Goal: Transaction & Acquisition: Purchase product/service

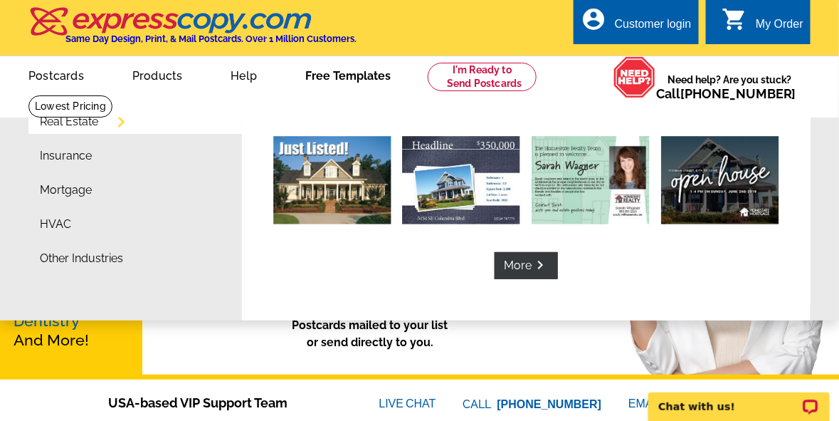
click at [377, 80] on link "Free Templates" at bounding box center [348, 74] width 131 height 33
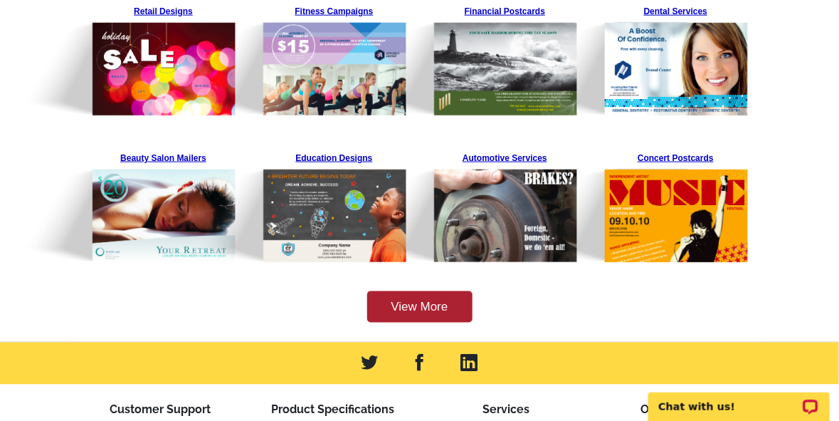
scroll to position [483, 0]
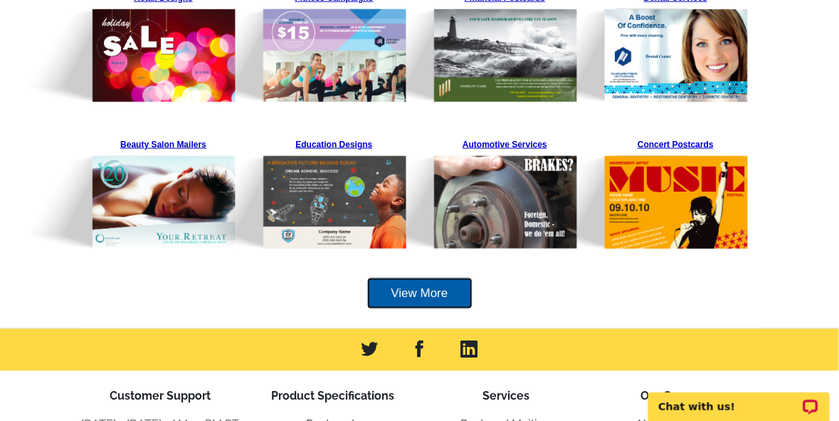
click at [414, 293] on link "View More" at bounding box center [419, 294] width 105 height 32
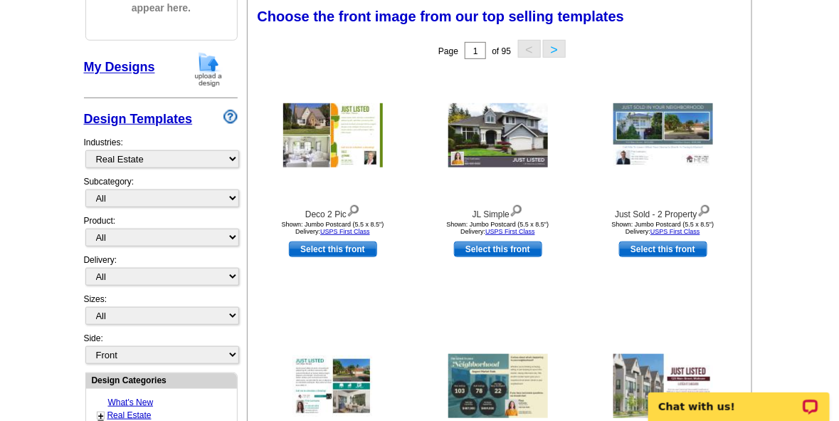
scroll to position [212, 0]
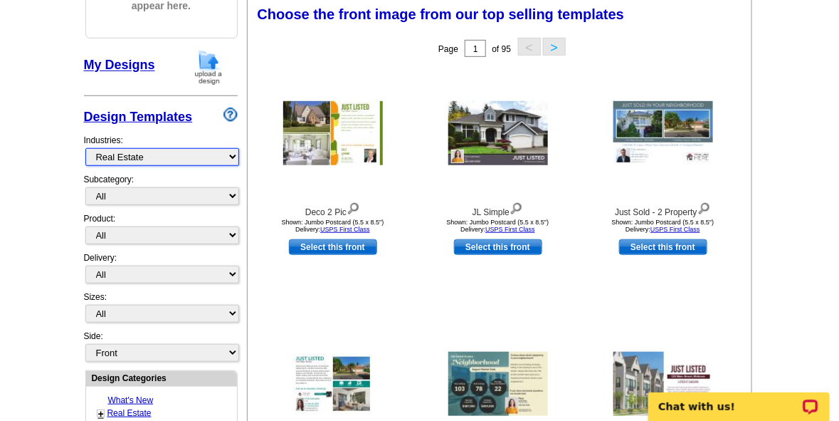
click at [235, 154] on select "What's New Real Estate Mortgage Insurance HVAC Dental Solar EDDM - NEW! Calenda…" at bounding box center [162, 157] width 154 height 18
select select "1150"
click at [85, 148] on select "What's New Real Estate Mortgage Insurance HVAC Dental Solar EDDM - NEW! Calenda…" at bounding box center [162, 157] width 154 height 18
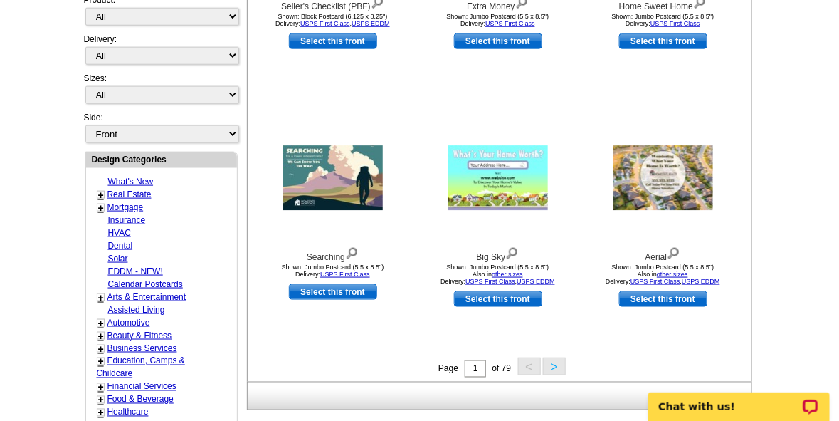
scroll to position [473, 0]
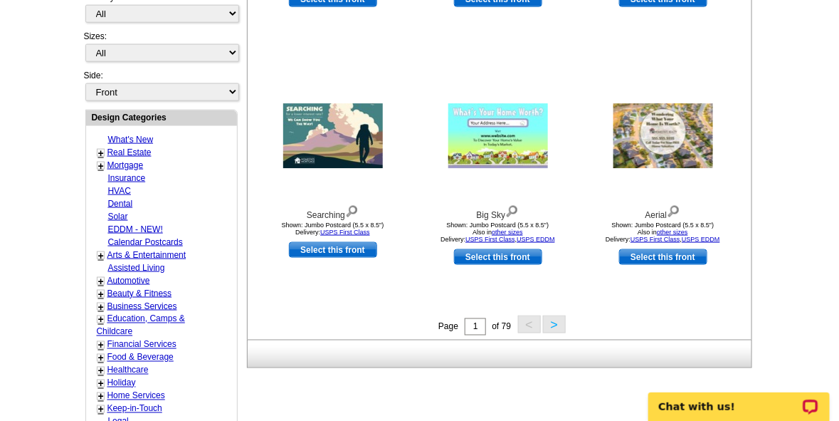
click at [551, 325] on button ">" at bounding box center [554, 324] width 23 height 18
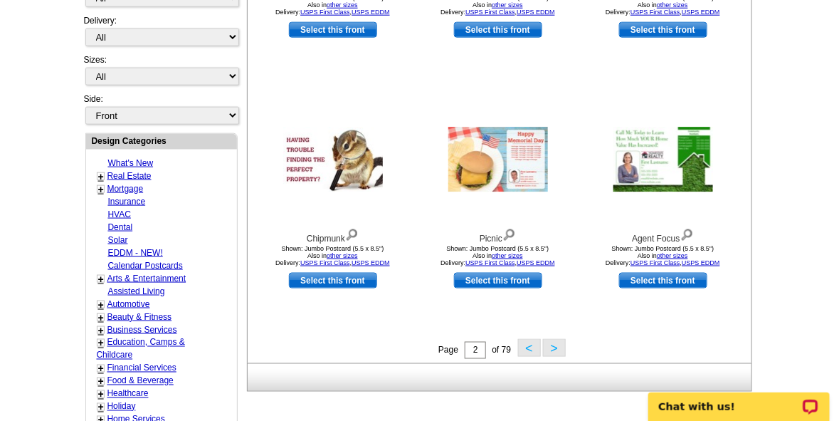
scroll to position [452, 0]
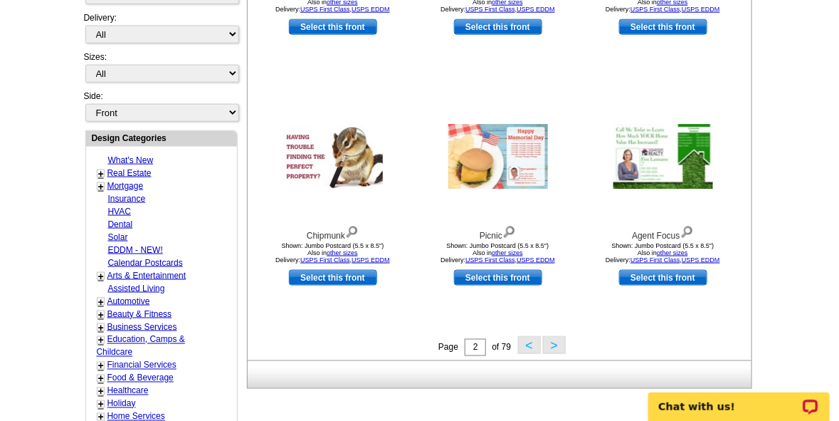
click at [555, 348] on button ">" at bounding box center [554, 345] width 23 height 18
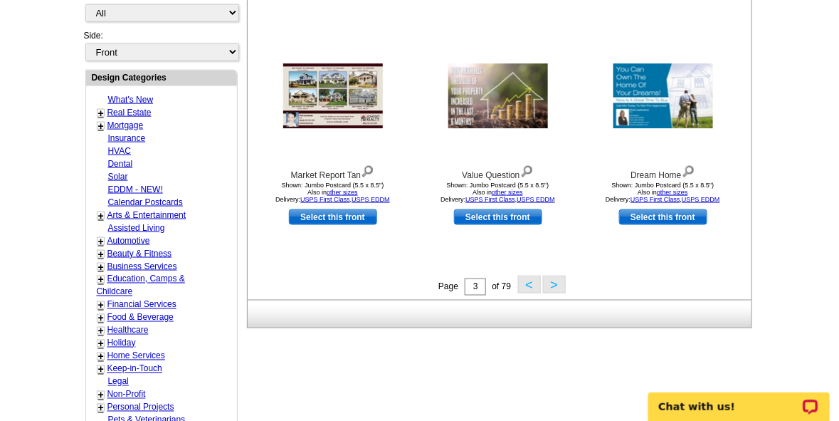
scroll to position [527, 0]
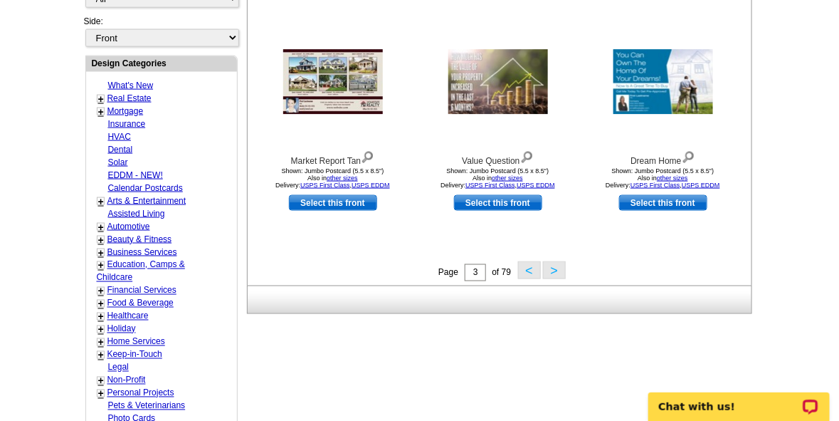
click at [553, 268] on button ">" at bounding box center [554, 270] width 23 height 18
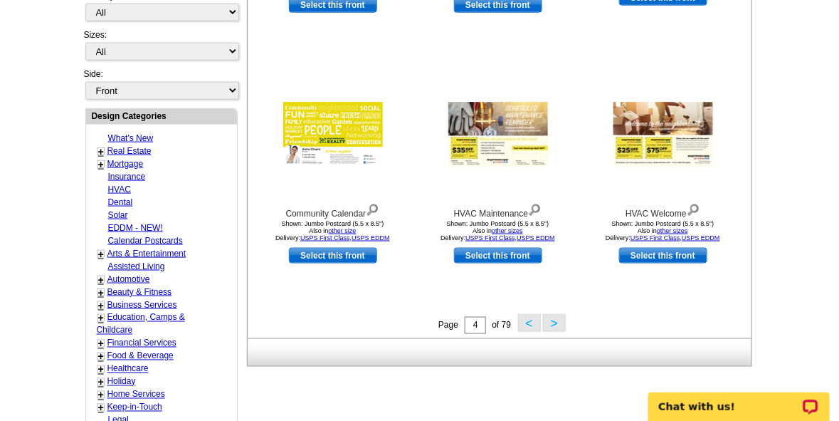
scroll to position [482, 0]
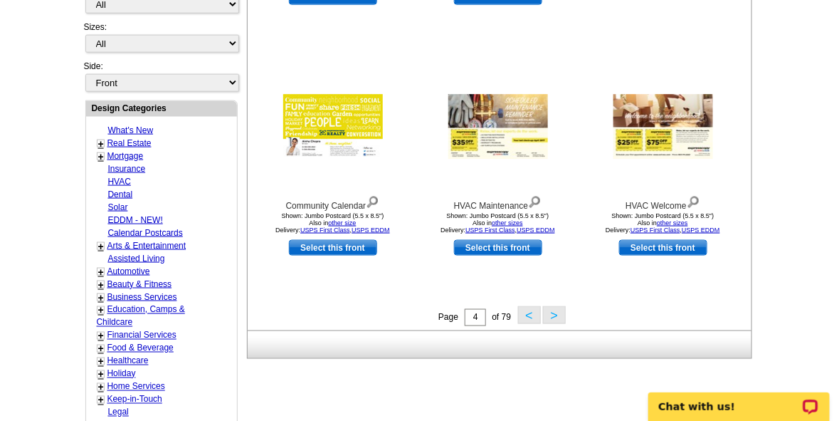
click at [550, 313] on button ">" at bounding box center [554, 315] width 23 height 18
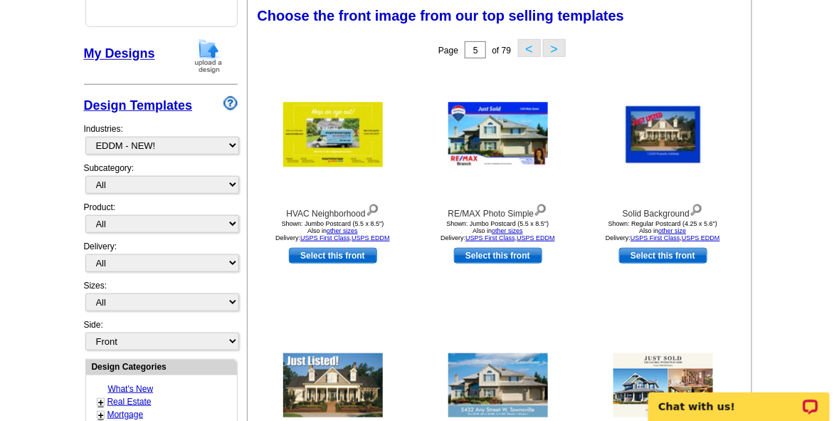
scroll to position [223, 0]
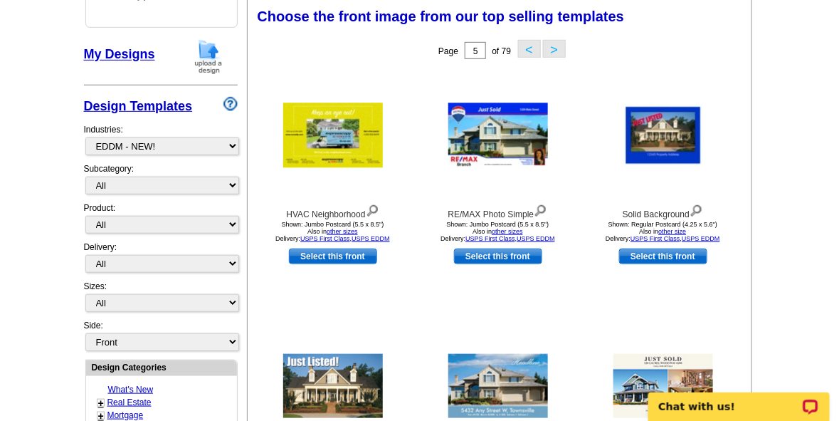
click at [550, 46] on button ">" at bounding box center [554, 49] width 23 height 18
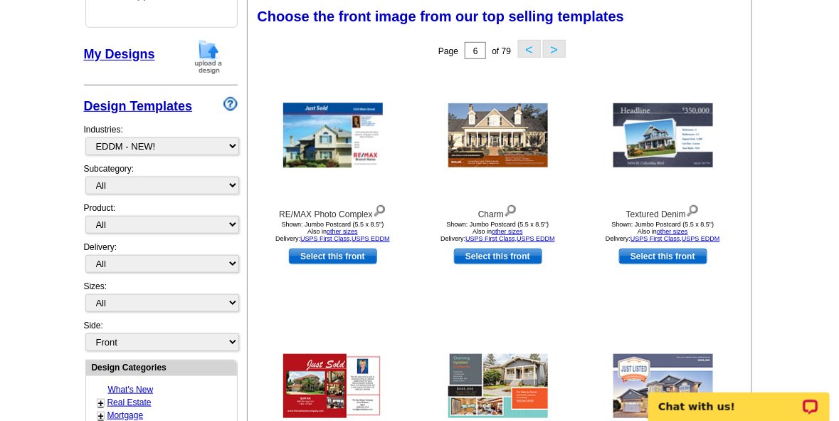
scroll to position [591, 0]
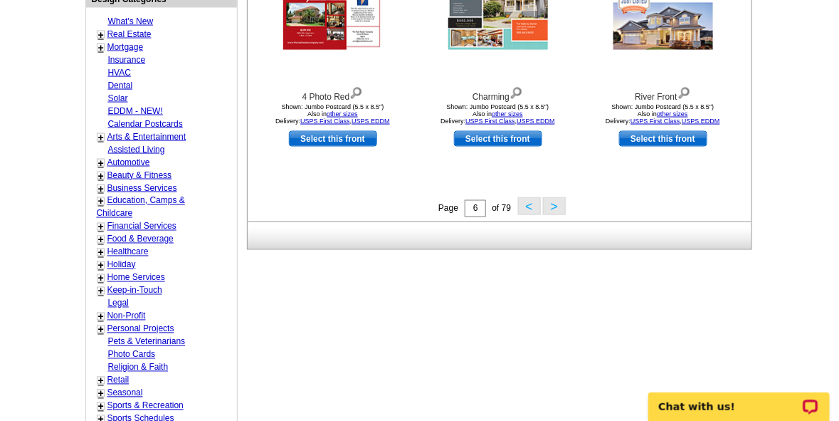
click at [555, 207] on button ">" at bounding box center [554, 206] width 23 height 18
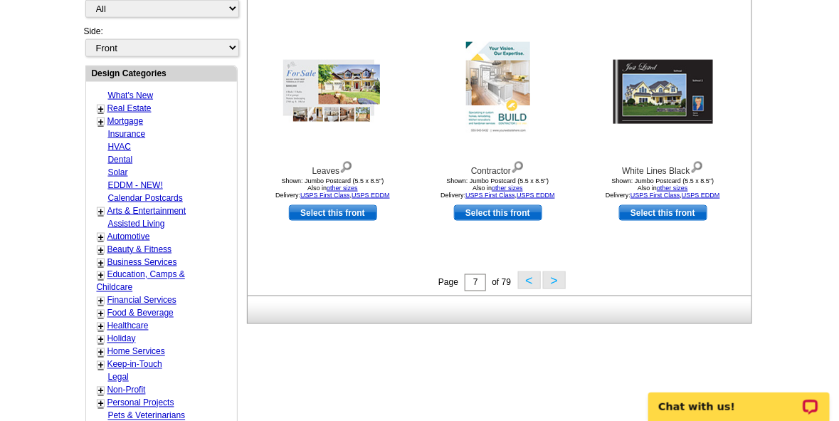
scroll to position [533, 0]
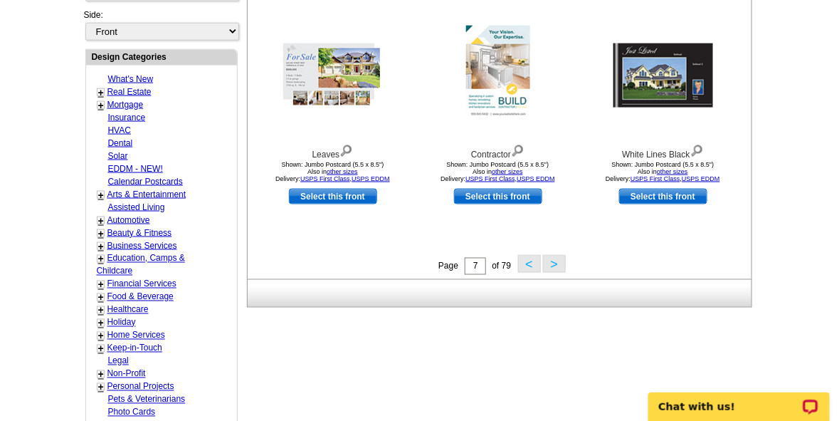
click at [550, 264] on button ">" at bounding box center [554, 264] width 23 height 18
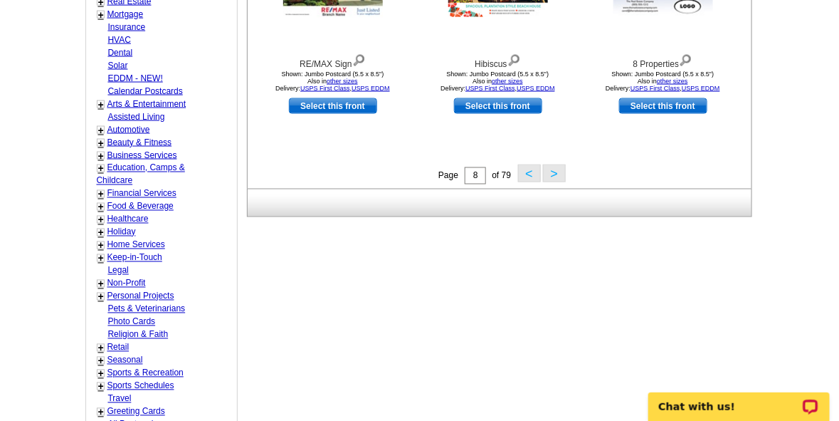
scroll to position [631, 0]
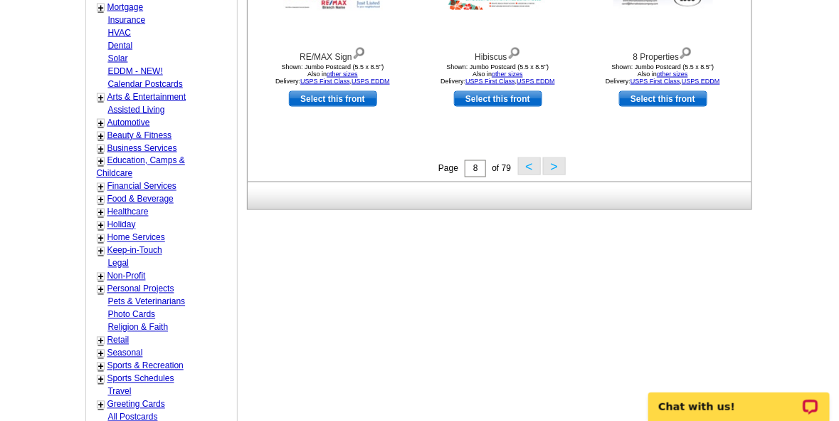
click at [554, 168] on button ">" at bounding box center [554, 166] width 23 height 18
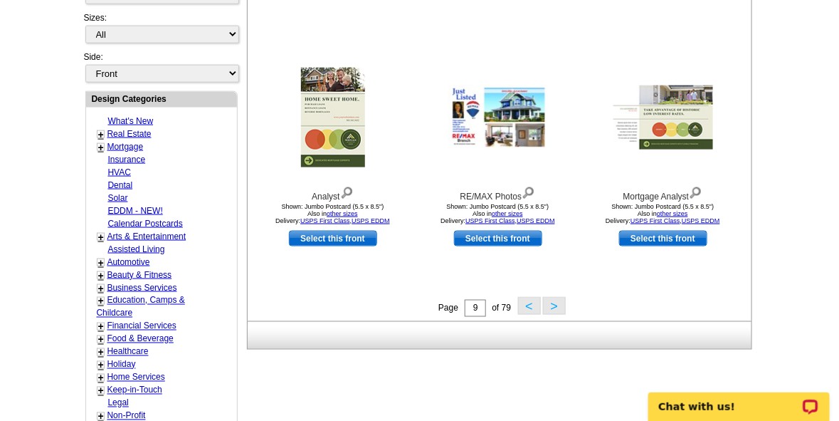
scroll to position [495, 0]
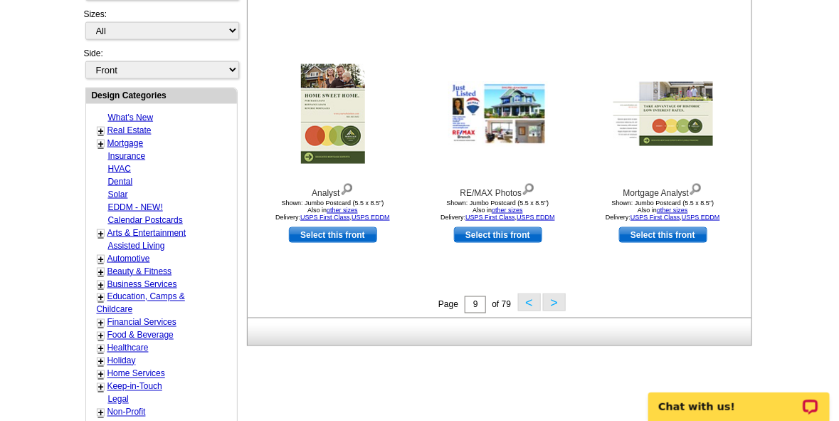
click at [554, 303] on button ">" at bounding box center [554, 302] width 23 height 18
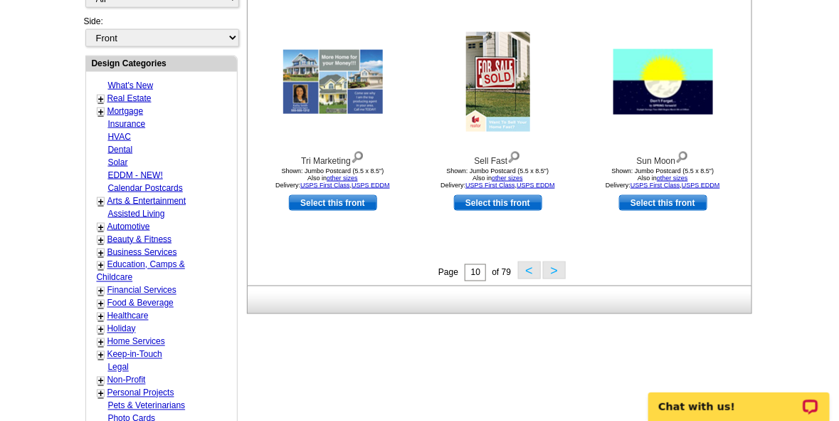
scroll to position [548, 0]
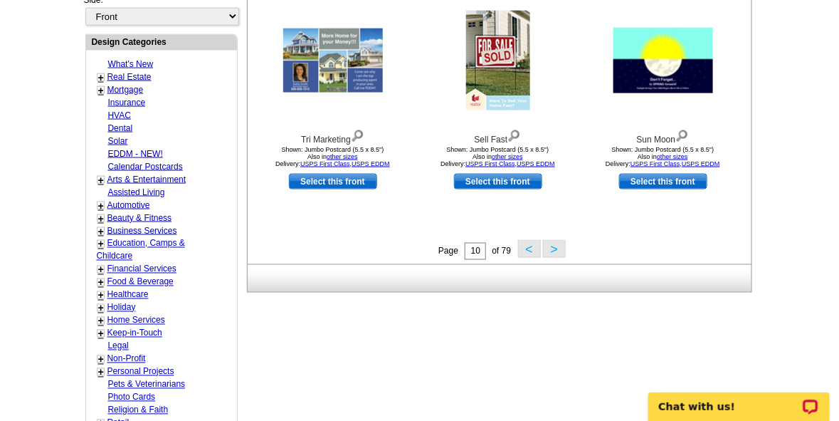
click at [551, 246] on button ">" at bounding box center [554, 249] width 23 height 18
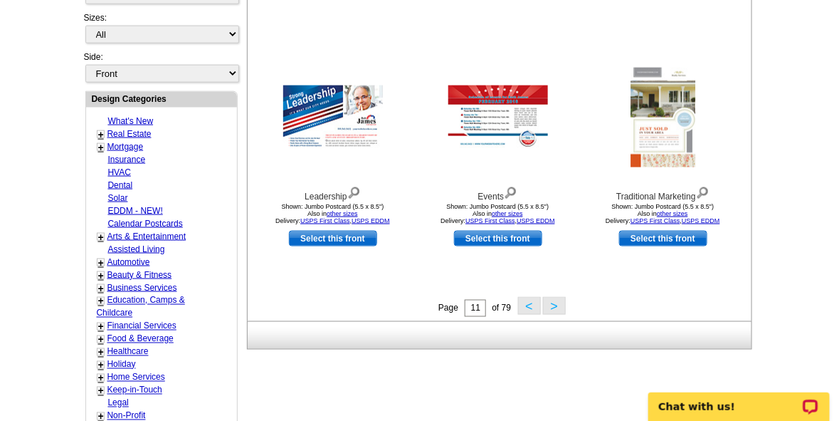
scroll to position [489, 0]
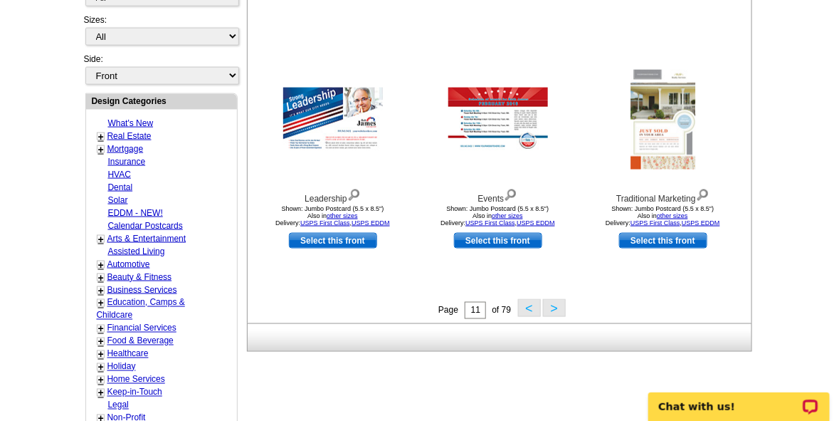
click at [554, 308] on button ">" at bounding box center [554, 308] width 23 height 18
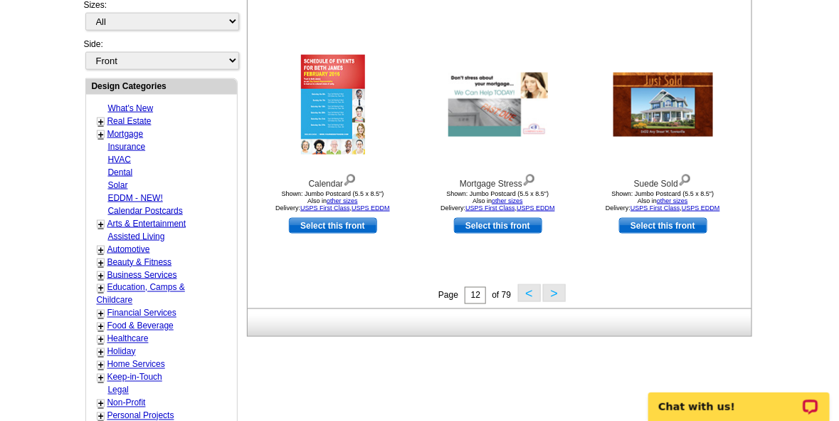
scroll to position [508, 0]
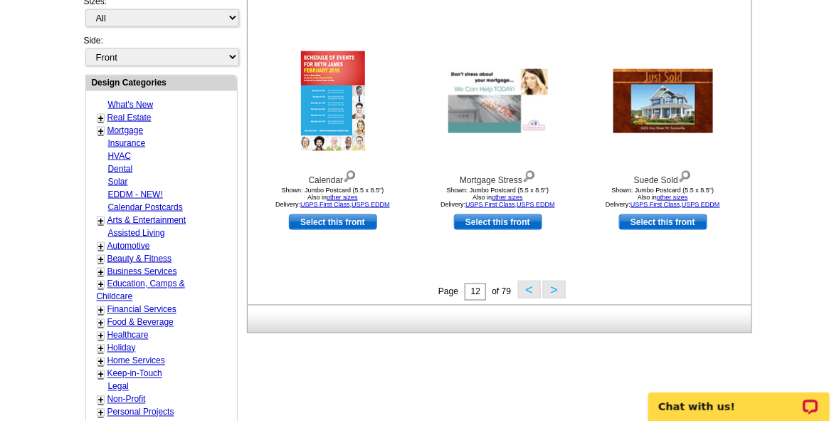
click at [550, 288] on button ">" at bounding box center [554, 290] width 23 height 18
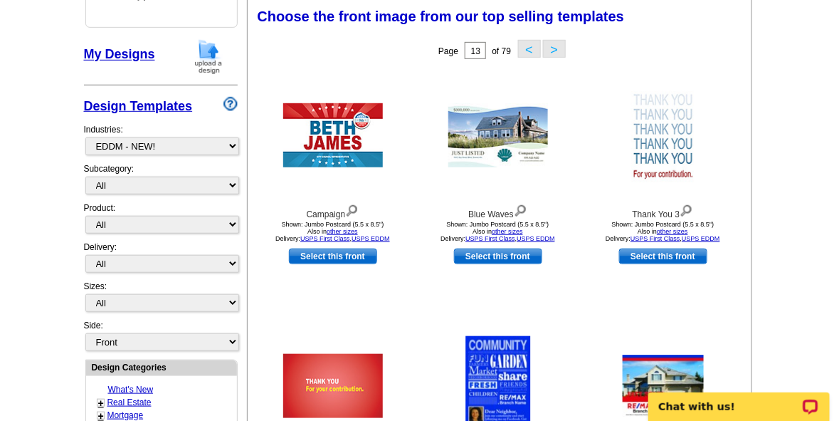
scroll to position [591, 0]
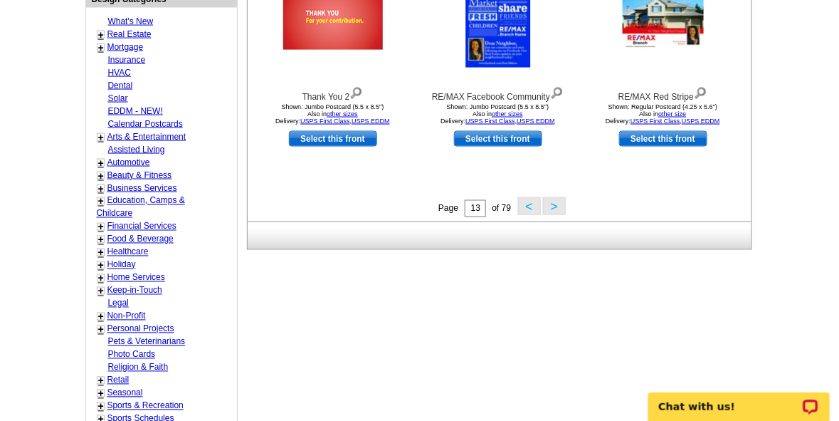
click at [554, 206] on button ">" at bounding box center [554, 206] width 23 height 18
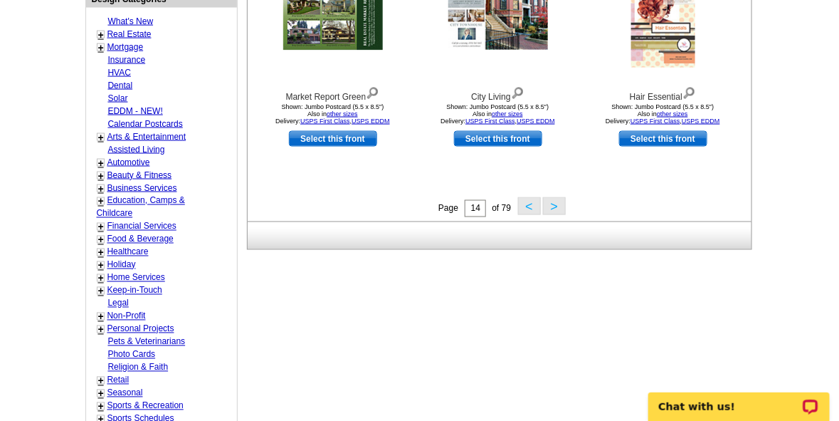
click at [555, 204] on button ">" at bounding box center [554, 206] width 23 height 18
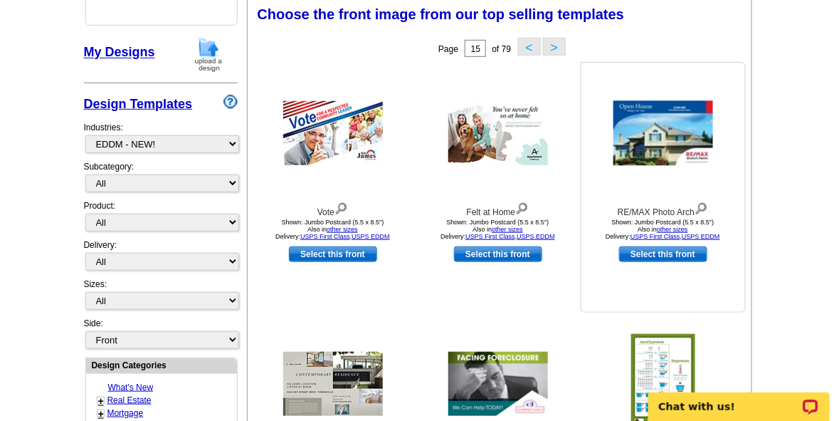
scroll to position [223, 0]
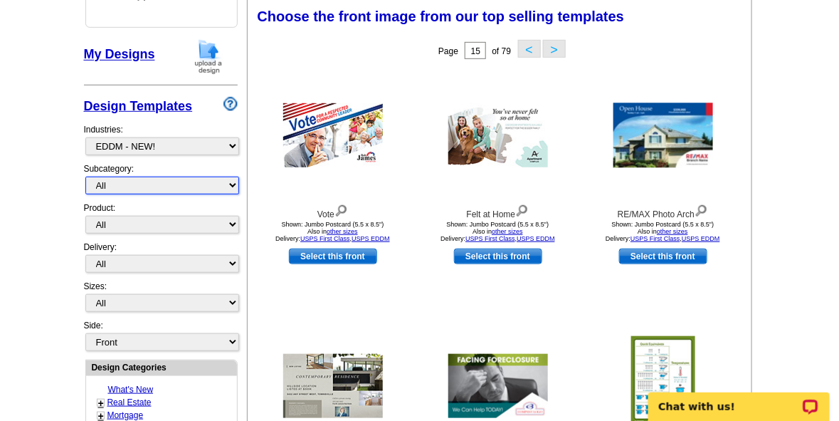
click at [231, 182] on select "All" at bounding box center [162, 186] width 154 height 18
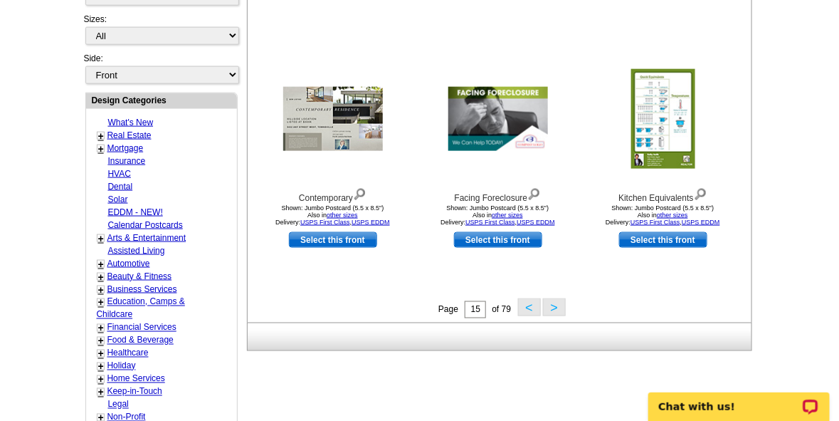
scroll to position [495, 0]
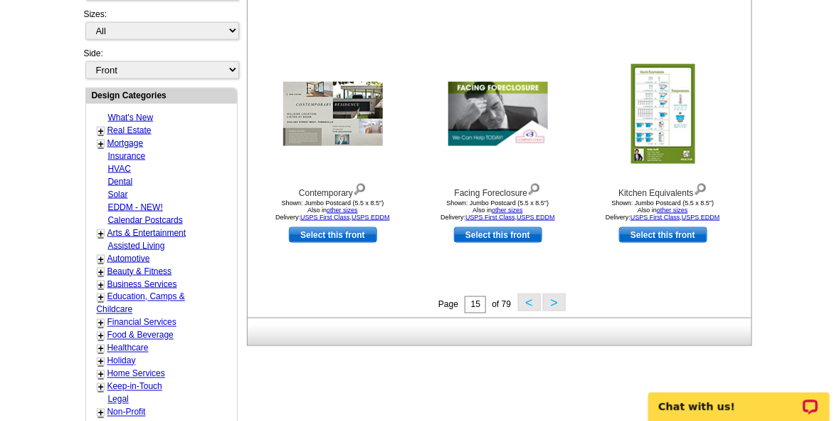
click at [557, 302] on button ">" at bounding box center [554, 302] width 23 height 18
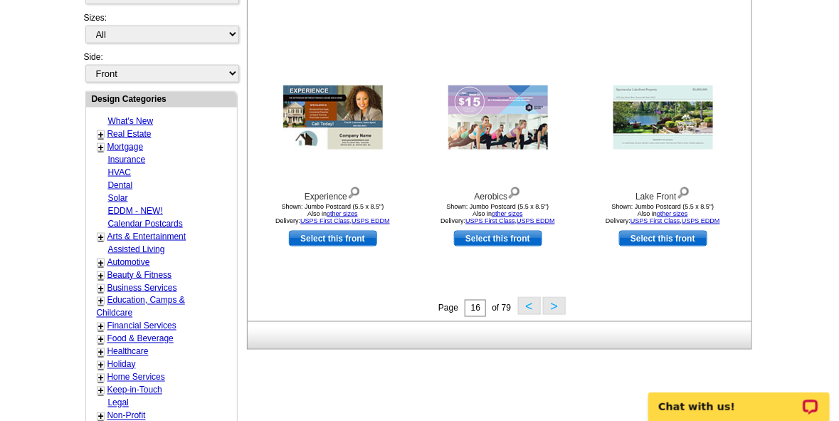
scroll to position [500, 0]
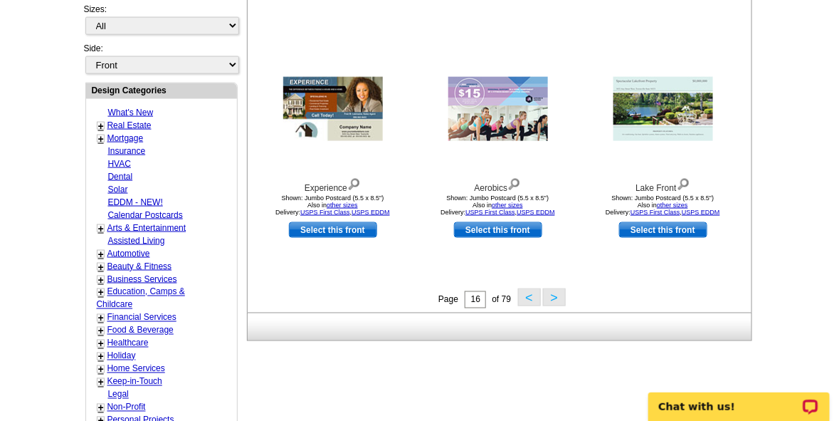
click at [554, 297] on button ">" at bounding box center [554, 297] width 23 height 18
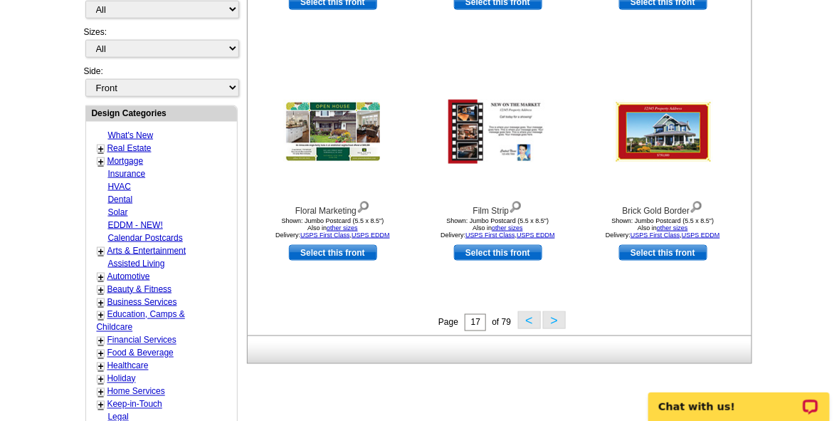
scroll to position [478, 0]
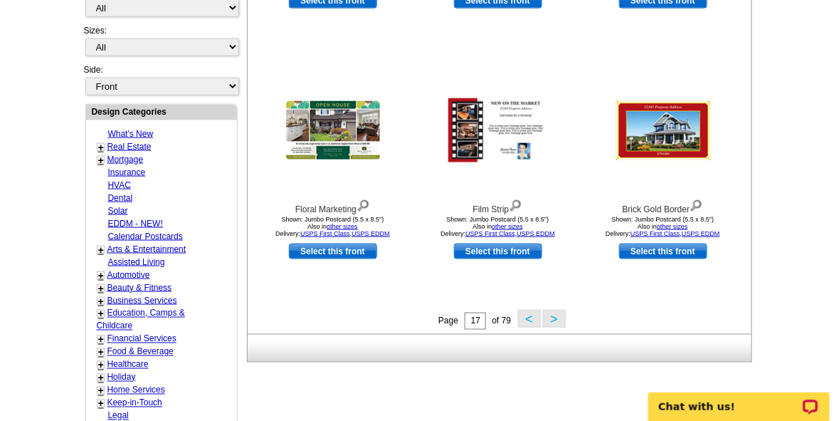
click at [554, 315] on button ">" at bounding box center [554, 319] width 23 height 18
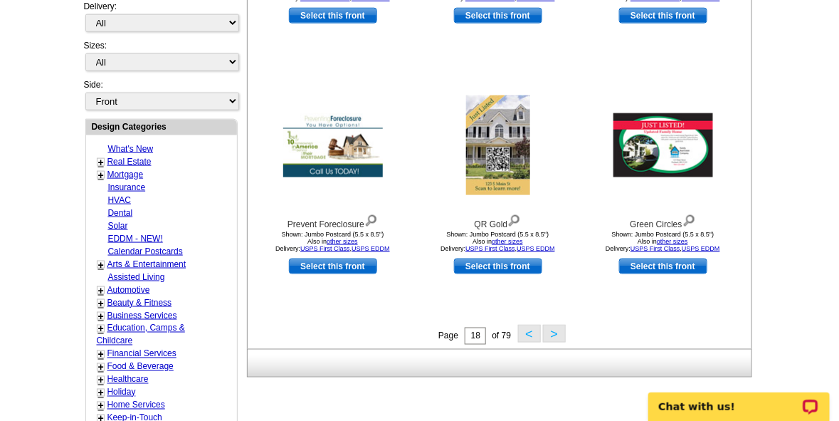
scroll to position [467, 0]
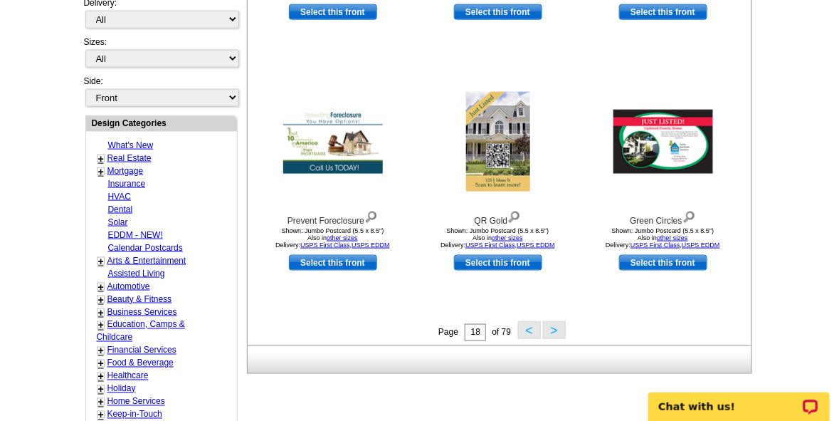
click at [553, 332] on button ">" at bounding box center [554, 330] width 23 height 18
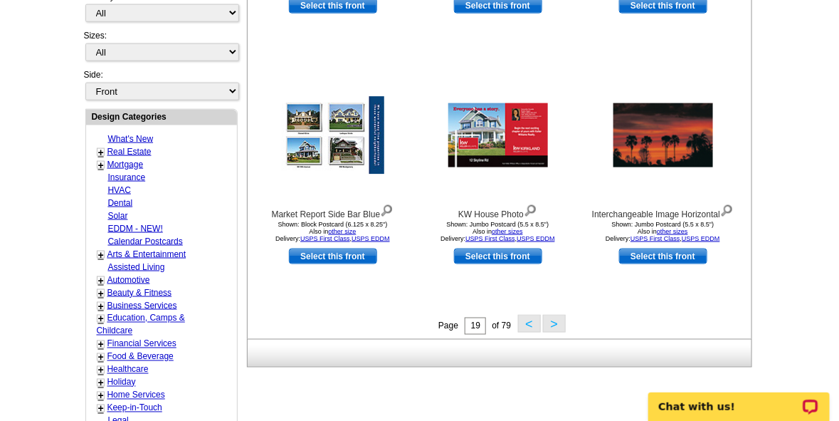
scroll to position [478, 0]
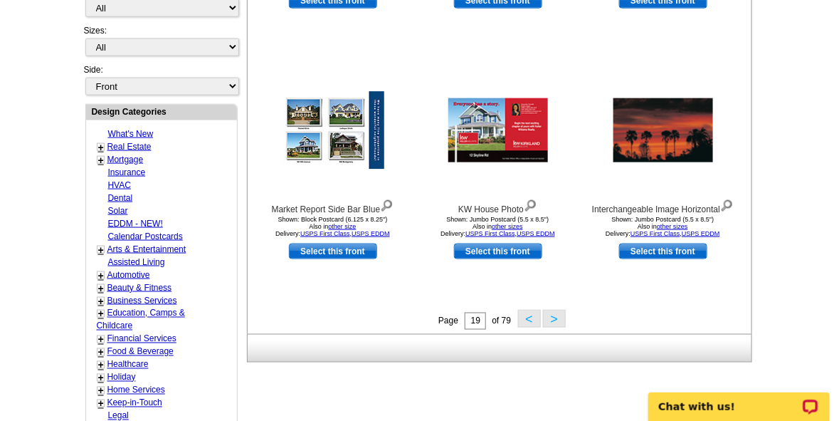
click at [552, 319] on button ">" at bounding box center [554, 319] width 23 height 18
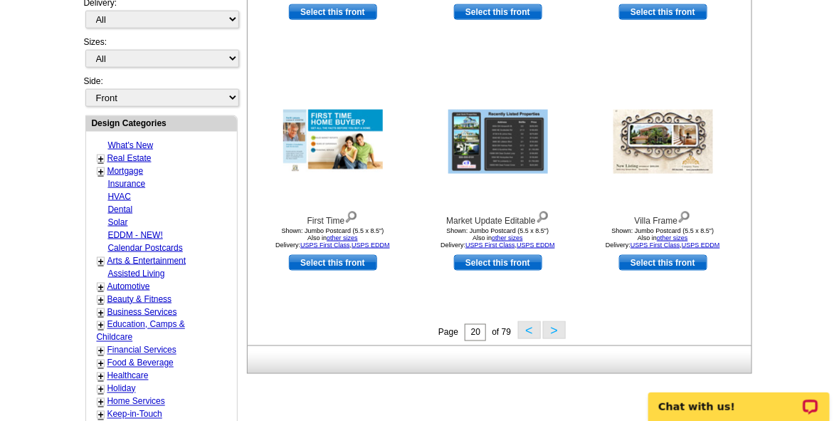
scroll to position [472, 0]
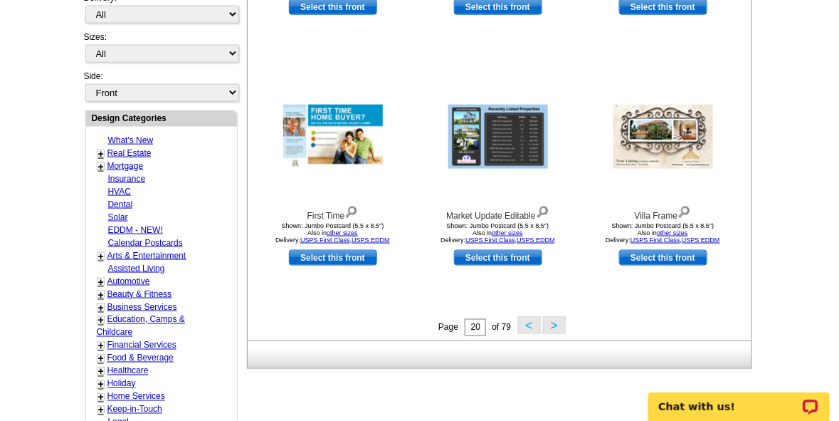
click at [549, 321] on button ">" at bounding box center [554, 325] width 23 height 18
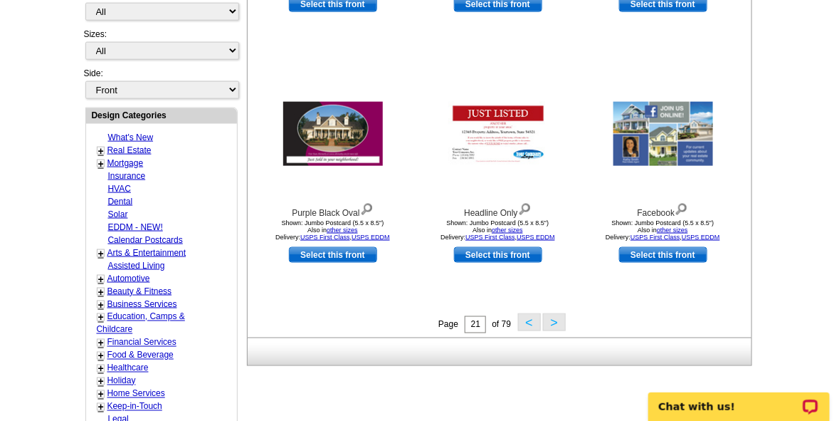
scroll to position [503, 0]
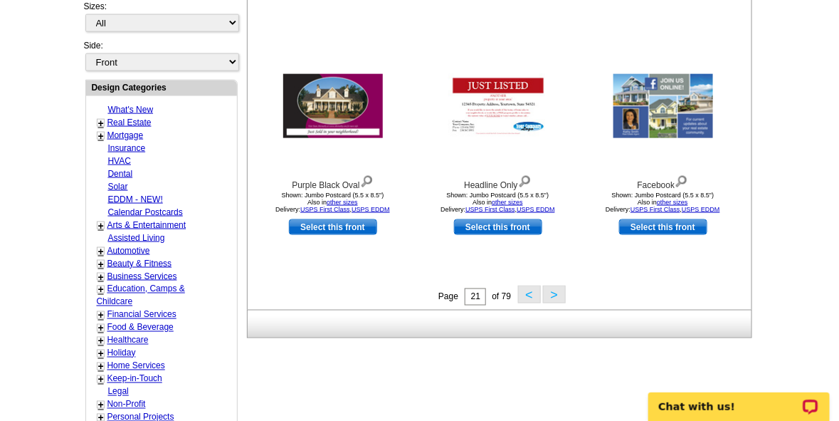
click at [551, 295] on button ">" at bounding box center [554, 295] width 23 height 18
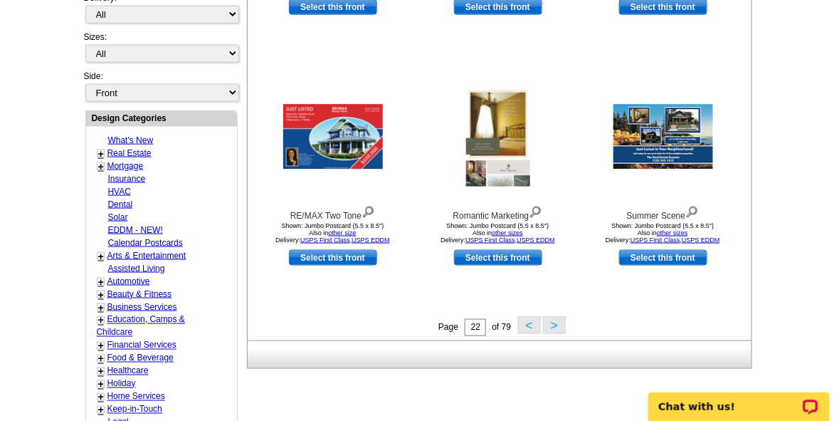
scroll to position [485, 0]
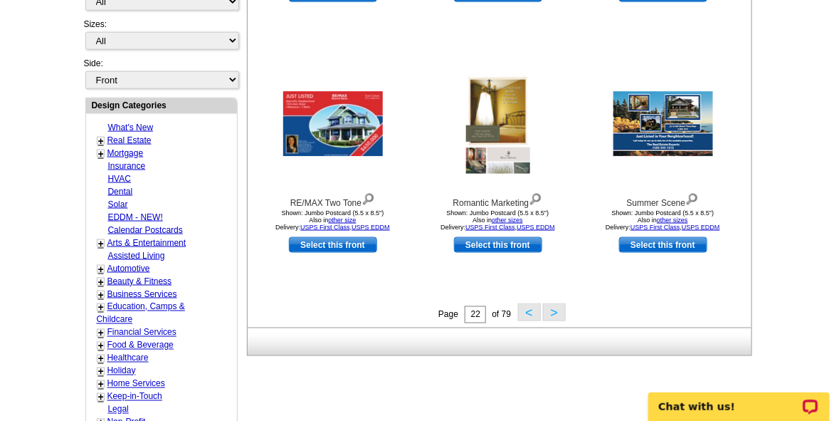
click at [561, 313] on button ">" at bounding box center [554, 312] width 23 height 18
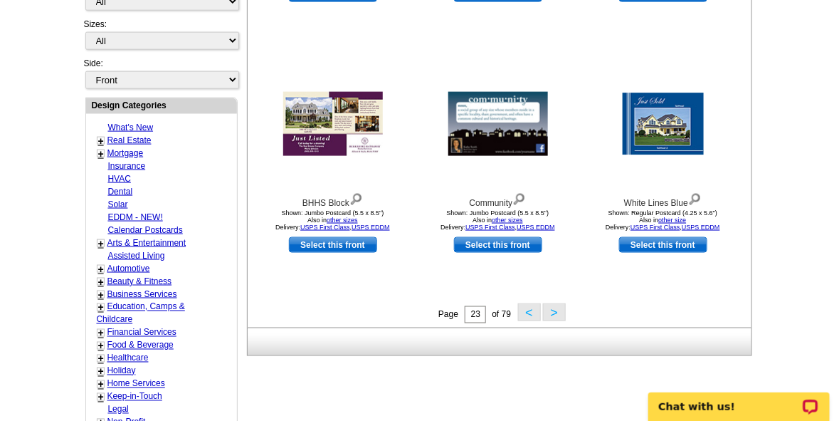
scroll to position [487, 0]
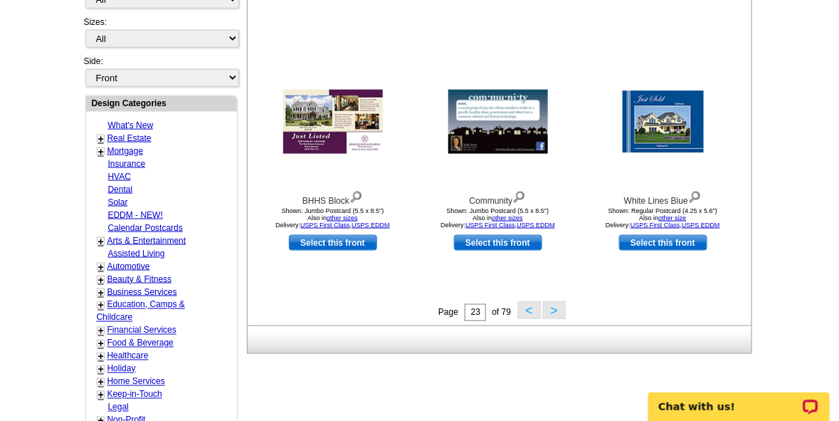
click at [559, 308] on button ">" at bounding box center [554, 310] width 23 height 18
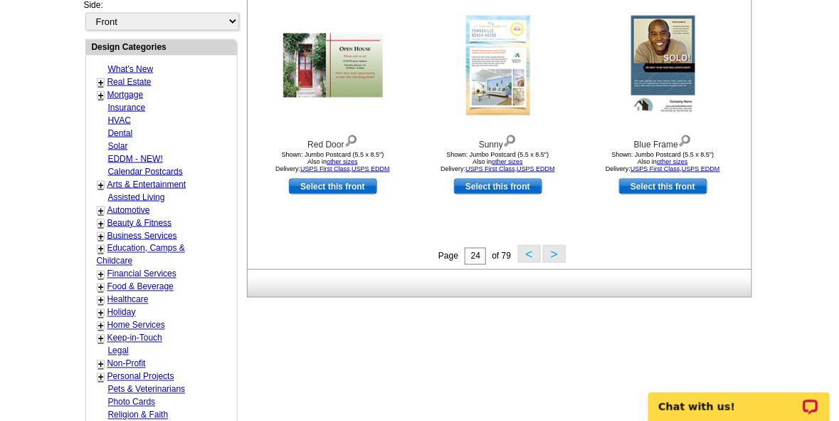
scroll to position [546, 0]
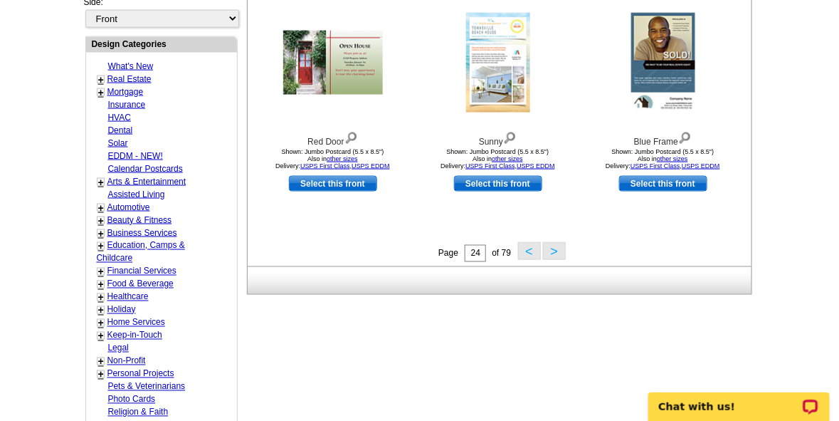
click at [556, 253] on button ">" at bounding box center [554, 251] width 23 height 18
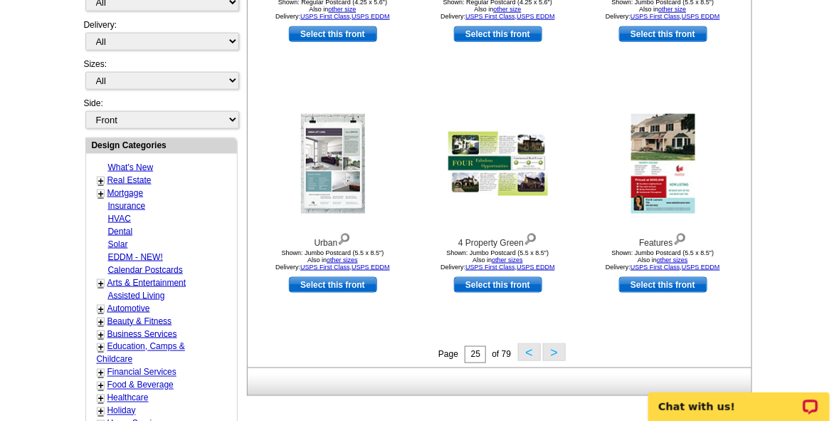
scroll to position [469, 0]
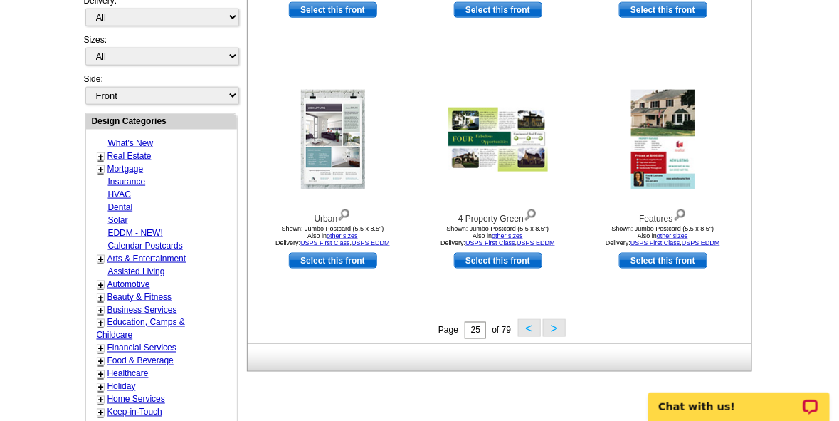
click at [555, 332] on button ">" at bounding box center [554, 328] width 23 height 18
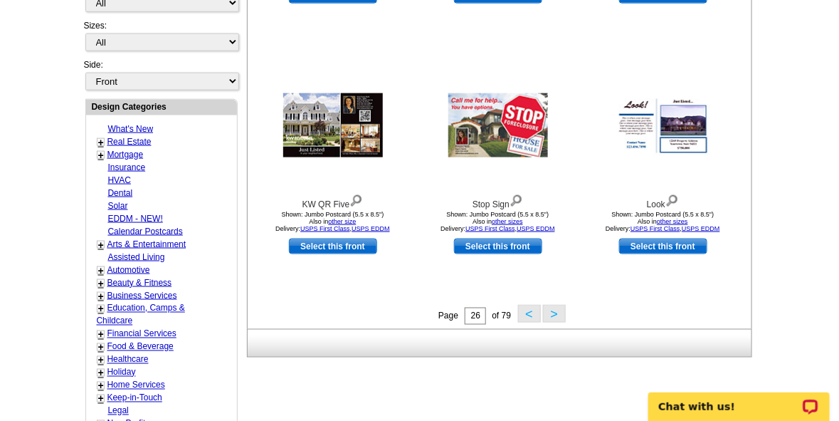
scroll to position [485, 0]
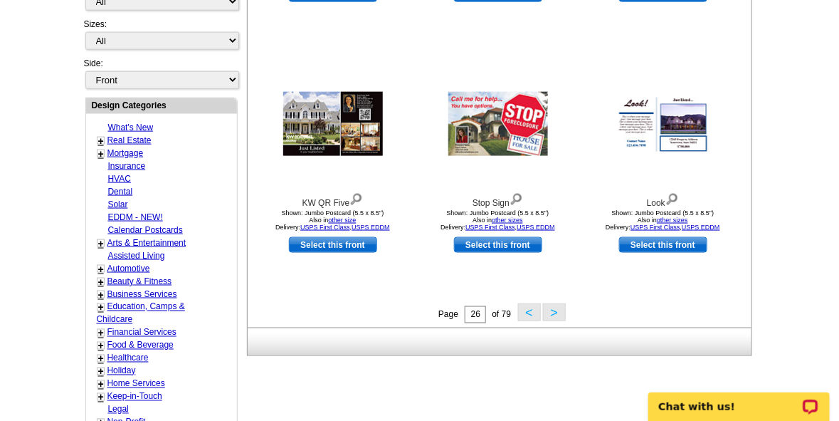
click at [552, 311] on button ">" at bounding box center [554, 312] width 23 height 18
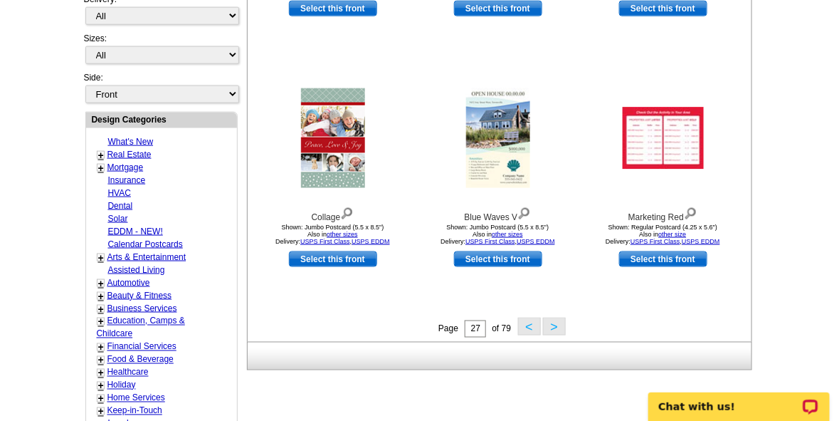
scroll to position [480, 0]
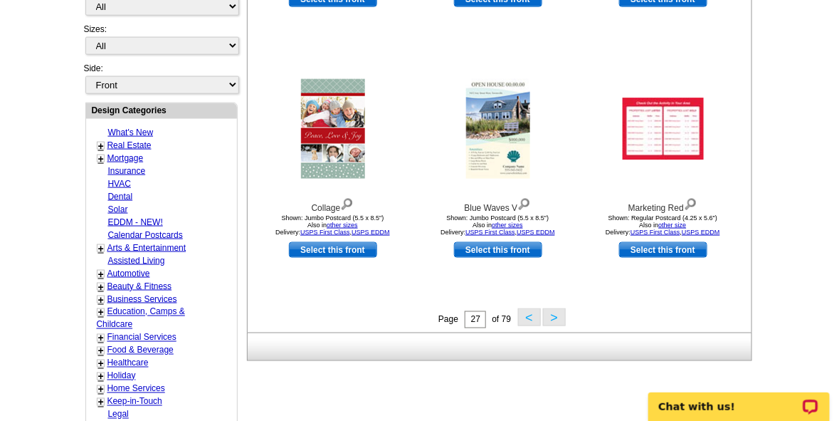
click at [555, 320] on button ">" at bounding box center [554, 317] width 23 height 18
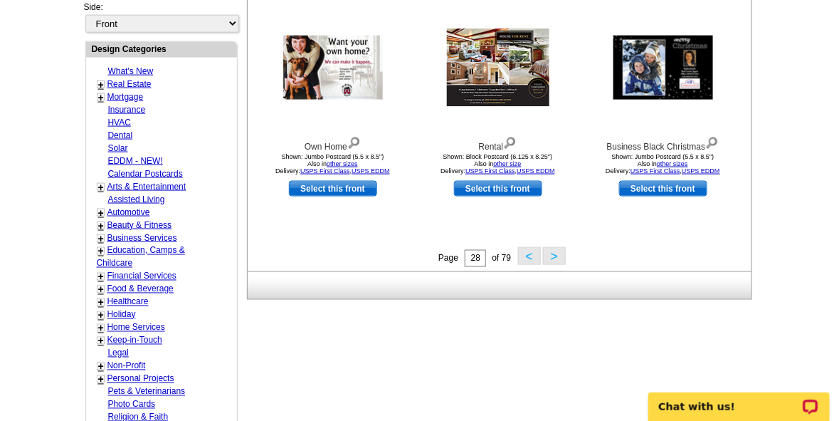
scroll to position [535, 0]
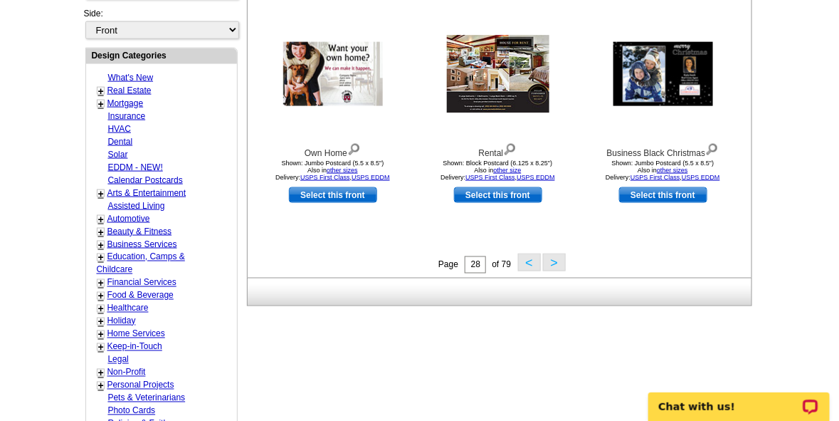
click at [556, 264] on button ">" at bounding box center [554, 262] width 23 height 18
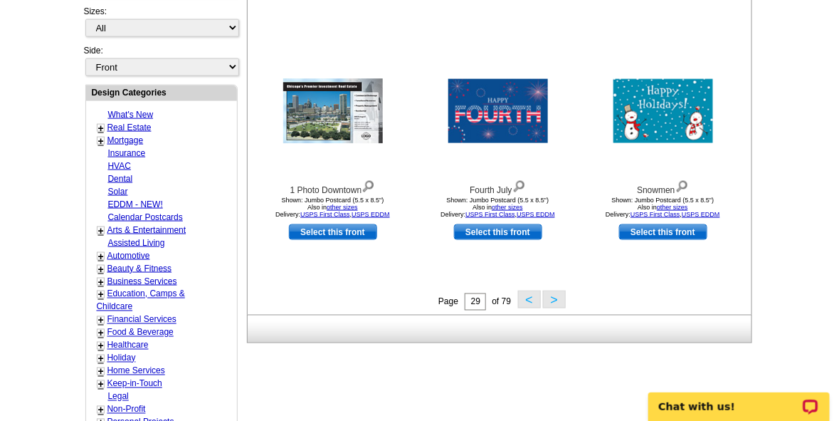
scroll to position [503, 0]
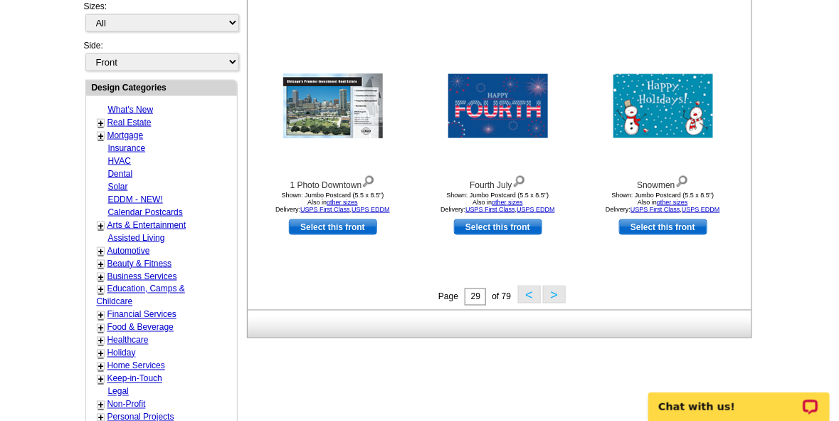
click at [555, 293] on button ">" at bounding box center [554, 295] width 23 height 18
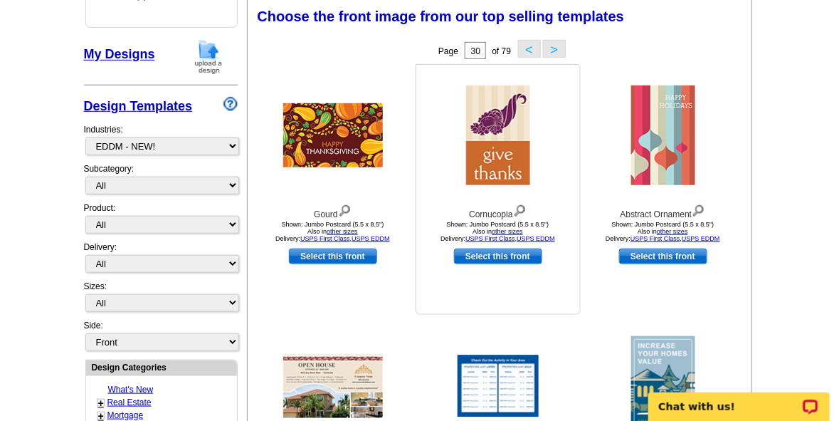
scroll to position [591, 0]
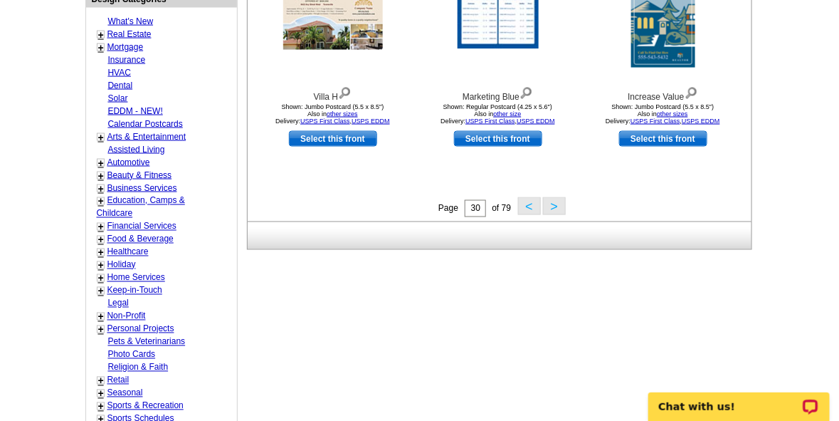
click at [555, 210] on button ">" at bounding box center [554, 206] width 23 height 18
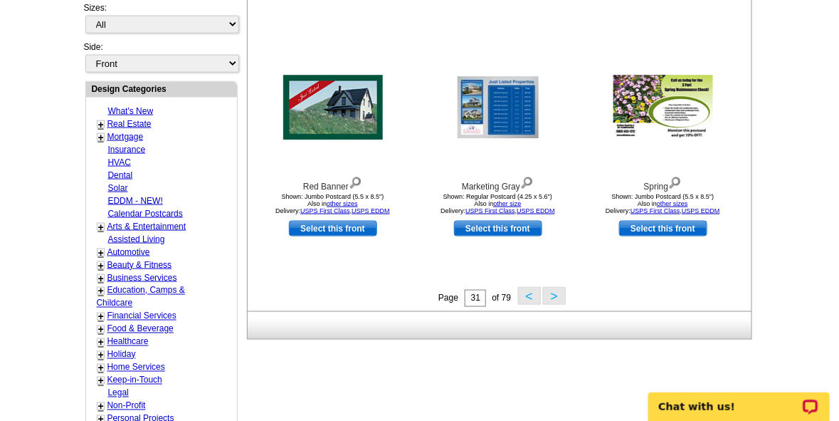
scroll to position [522, 0]
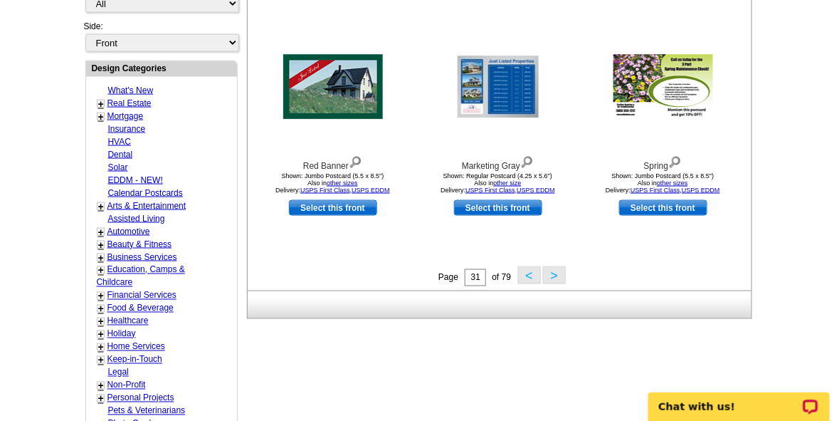
click at [553, 277] on button ">" at bounding box center [554, 275] width 23 height 18
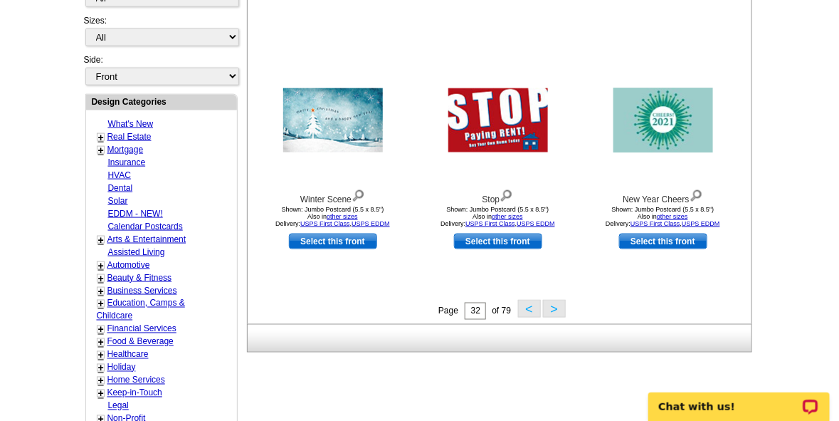
scroll to position [519, 0]
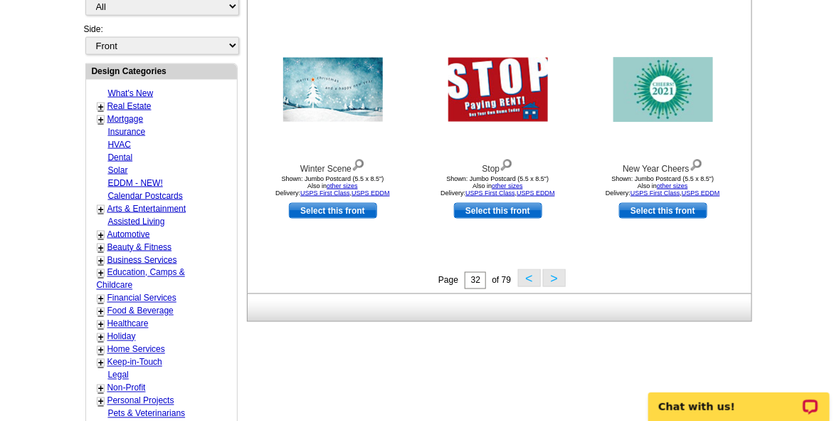
click at [557, 276] on button ">" at bounding box center [554, 278] width 23 height 18
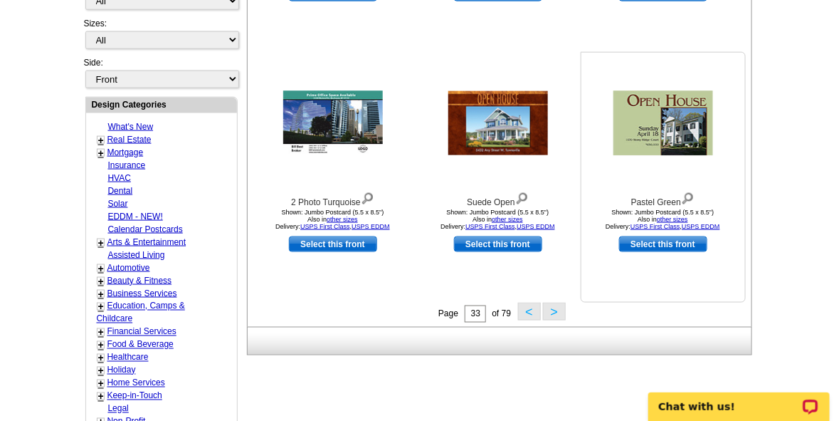
scroll to position [490, 0]
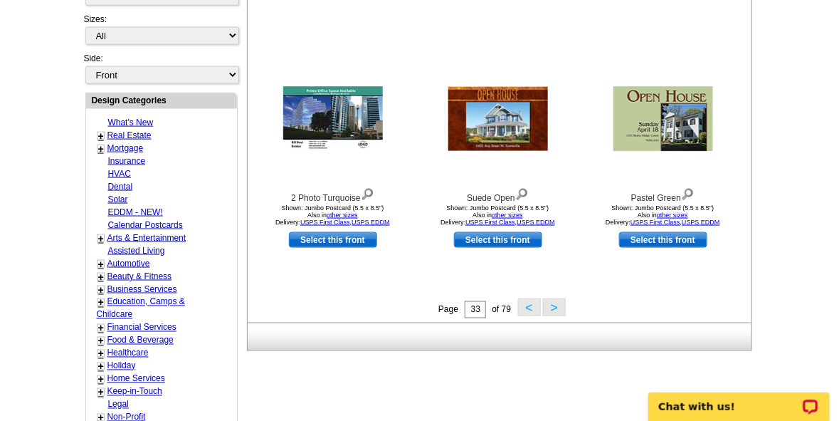
click at [558, 303] on button ">" at bounding box center [554, 307] width 23 height 18
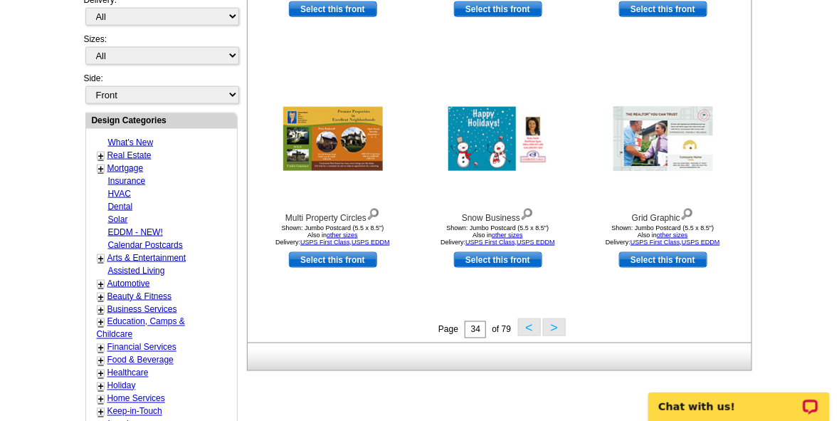
scroll to position [475, 0]
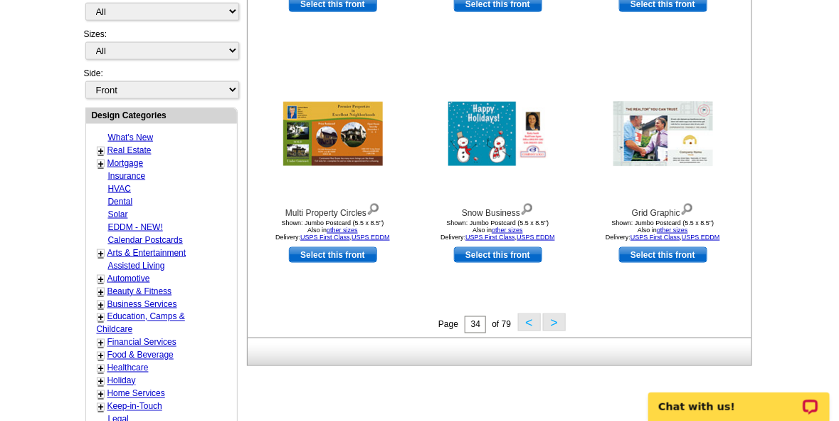
click at [553, 321] on button ">" at bounding box center [554, 322] width 23 height 18
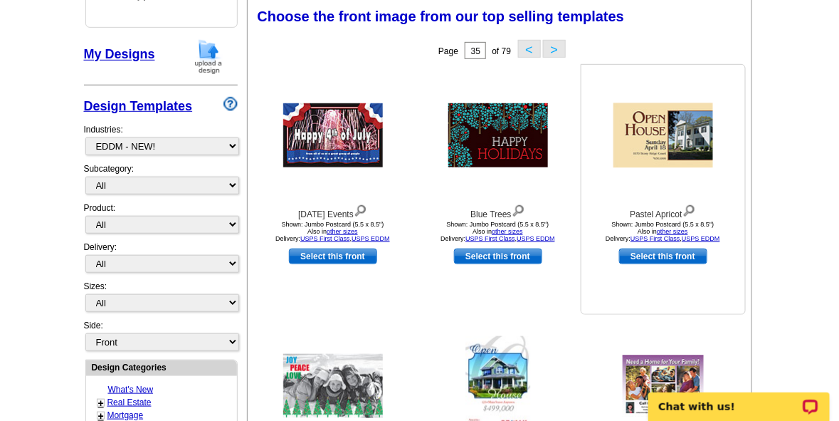
scroll to position [591, 0]
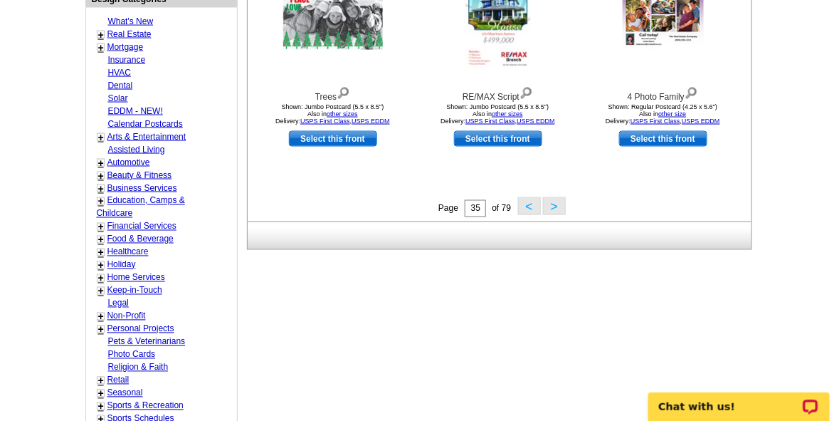
click at [557, 204] on button ">" at bounding box center [554, 206] width 23 height 18
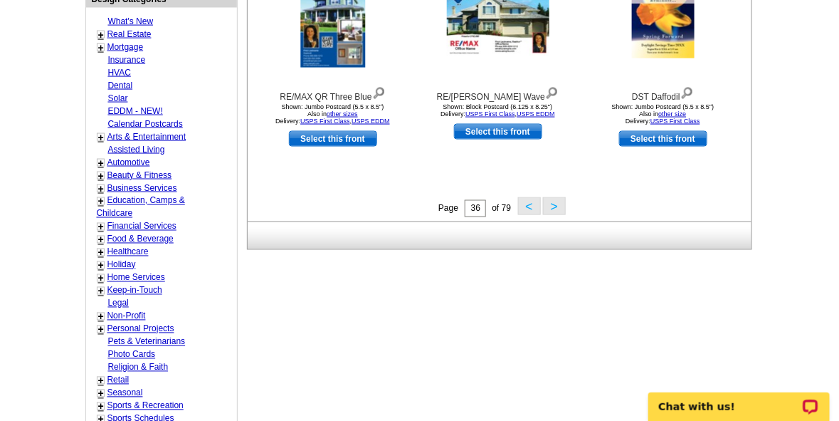
click at [553, 207] on button ">" at bounding box center [554, 206] width 23 height 18
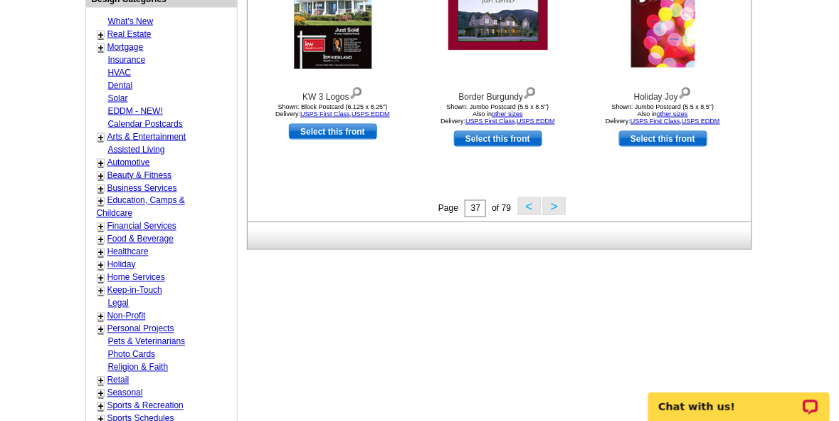
click at [557, 203] on button ">" at bounding box center [554, 206] width 23 height 18
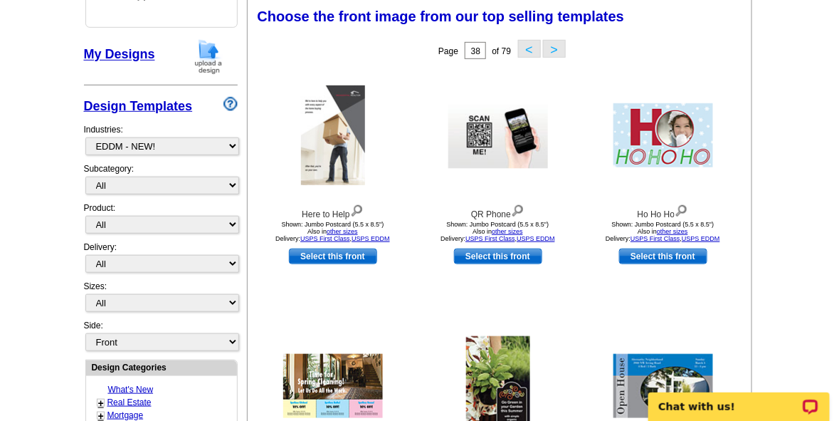
scroll to position [590, 0]
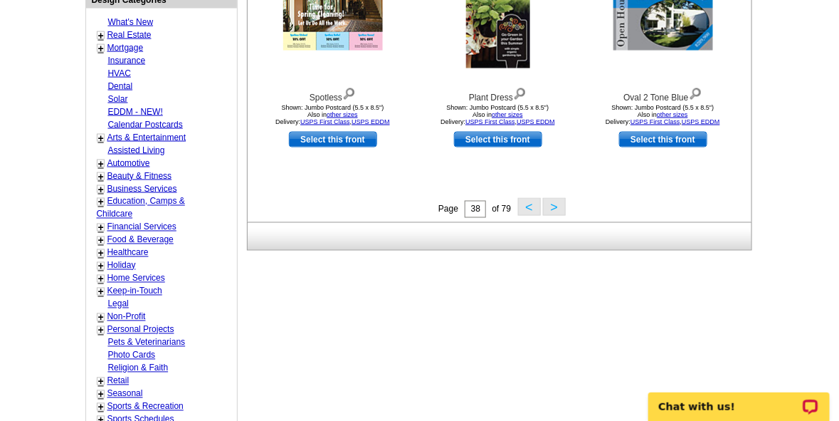
click at [555, 200] on button ">" at bounding box center [554, 207] width 23 height 18
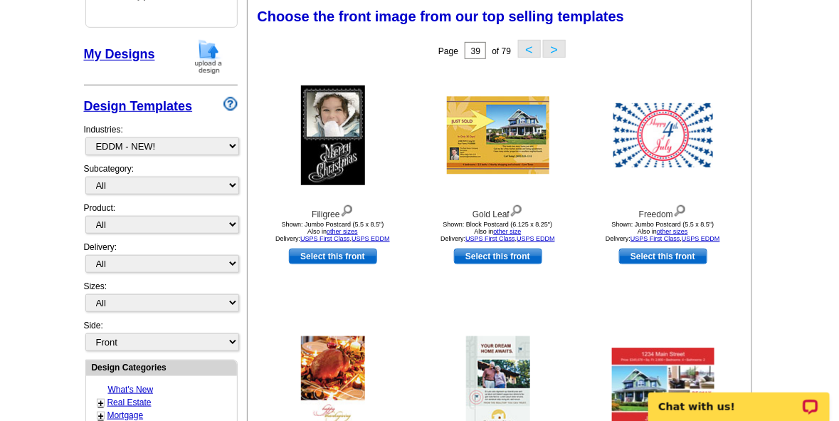
scroll to position [591, 0]
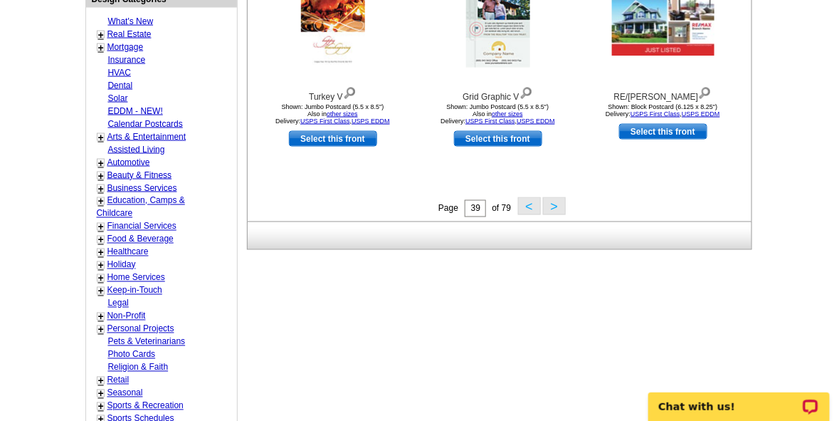
click at [555, 203] on button ">" at bounding box center [554, 206] width 23 height 18
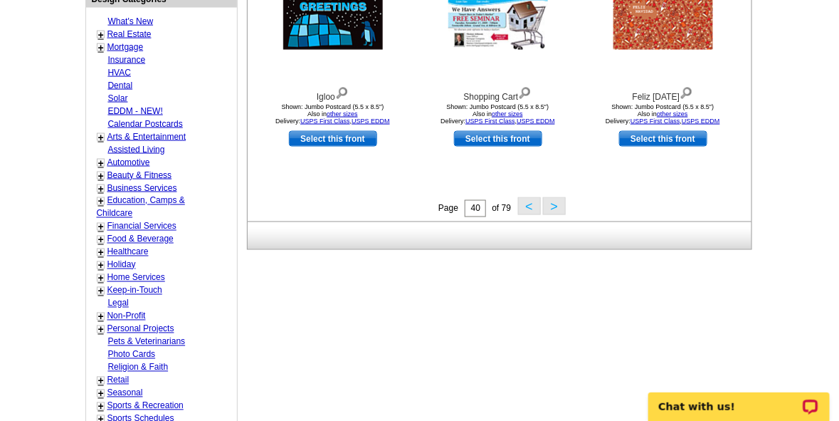
click at [557, 206] on button ">" at bounding box center [554, 206] width 23 height 18
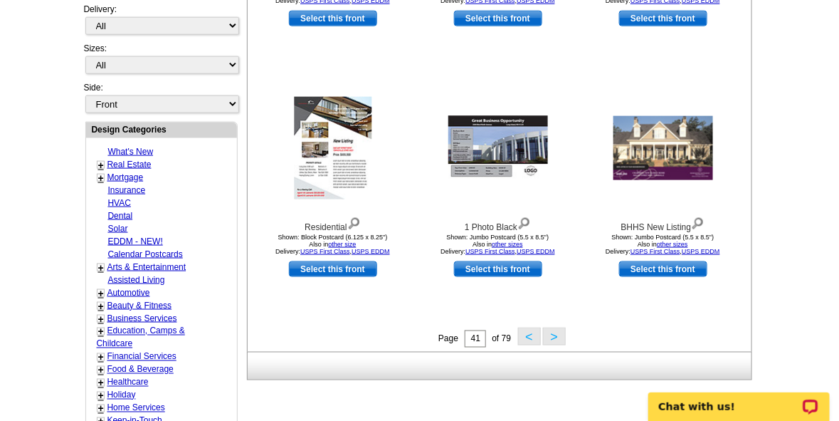
scroll to position [471, 0]
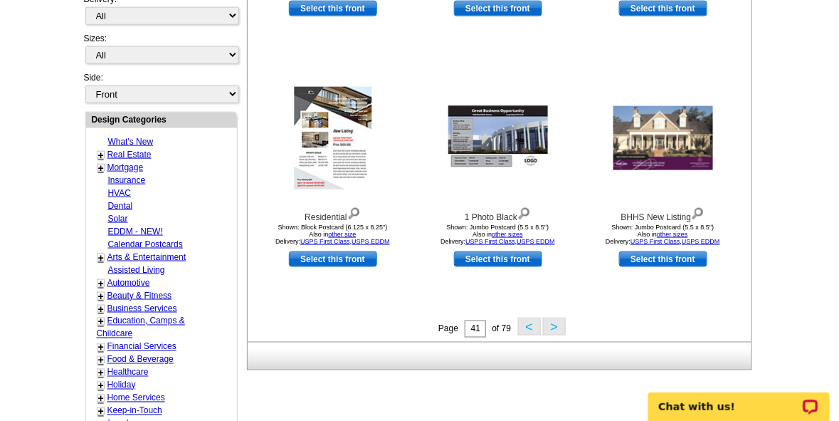
click at [552, 328] on button ">" at bounding box center [554, 327] width 23 height 18
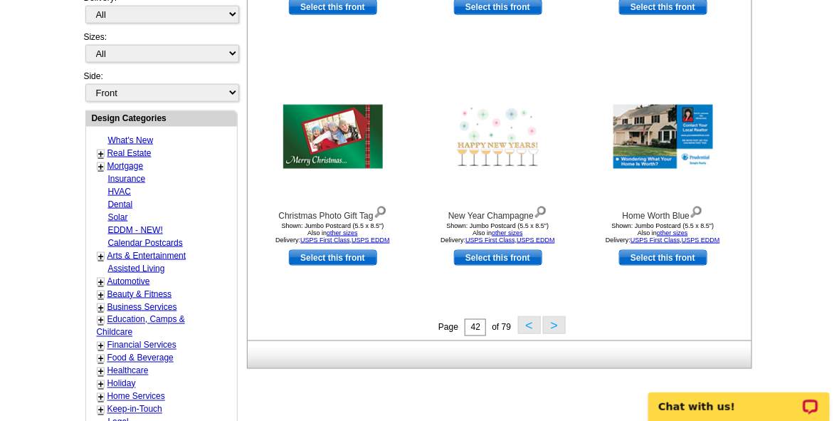
scroll to position [475, 0]
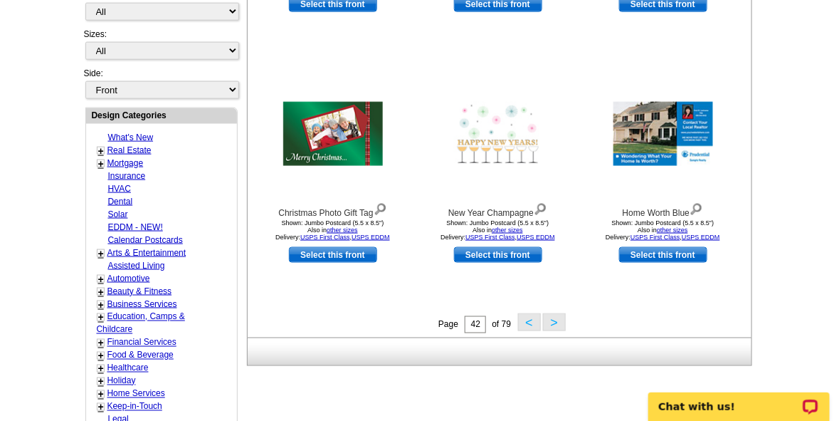
click at [552, 323] on button ">" at bounding box center [554, 322] width 23 height 18
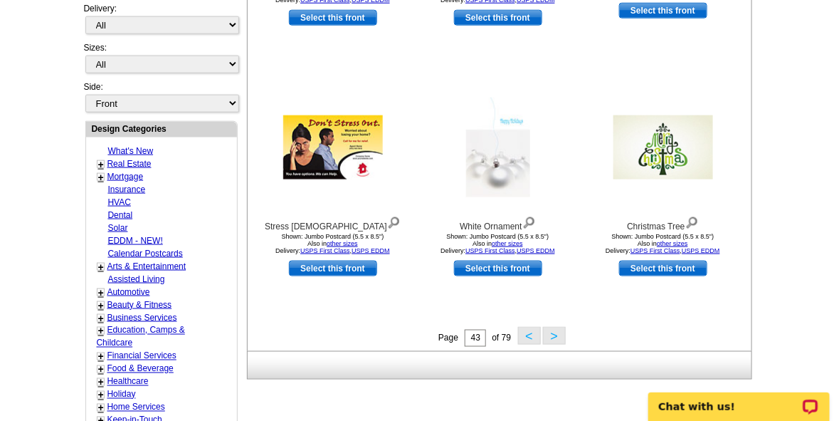
scroll to position [490, 0]
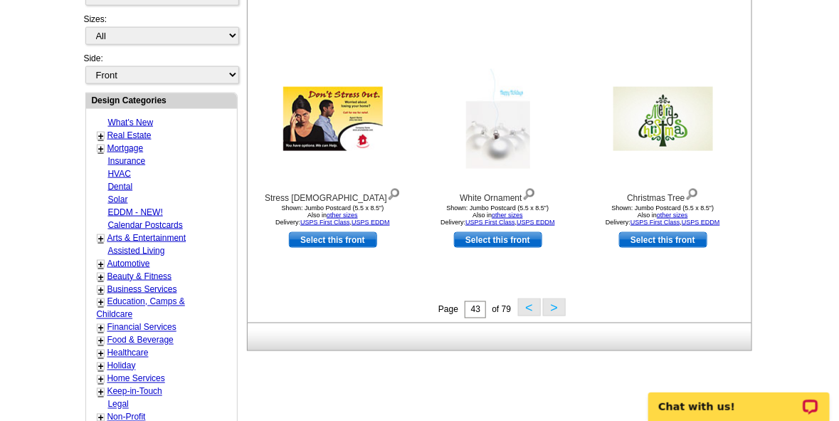
click at [550, 302] on button ">" at bounding box center [554, 307] width 23 height 18
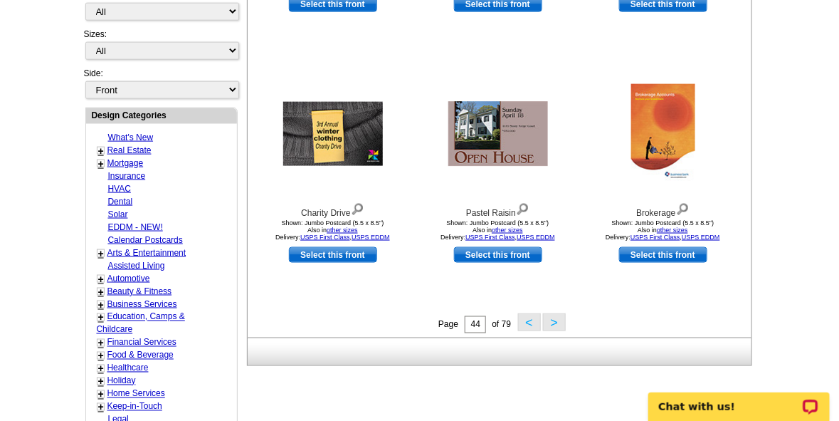
scroll to position [476, 0]
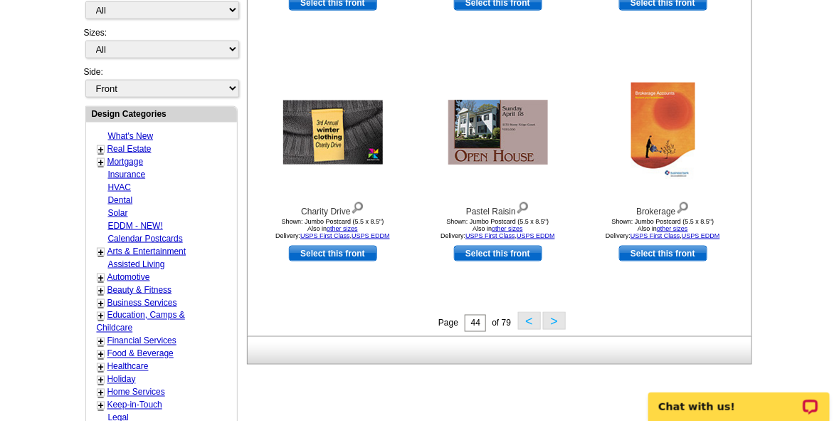
click at [550, 318] on button ">" at bounding box center [554, 321] width 23 height 18
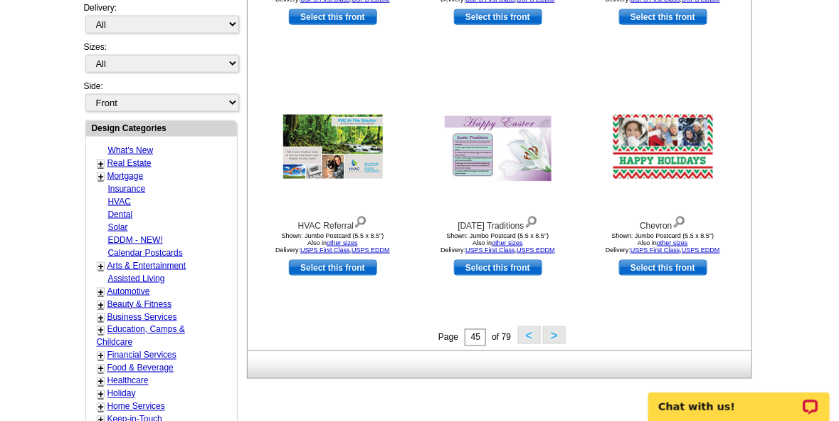
scroll to position [476, 0]
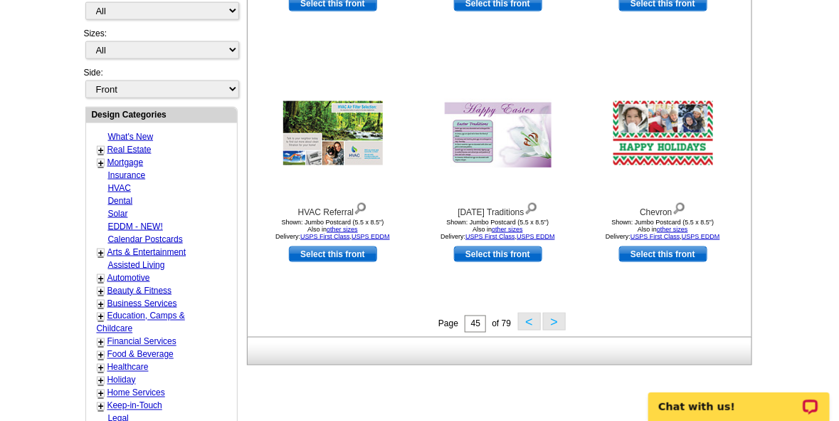
click at [550, 321] on button ">" at bounding box center [554, 322] width 23 height 18
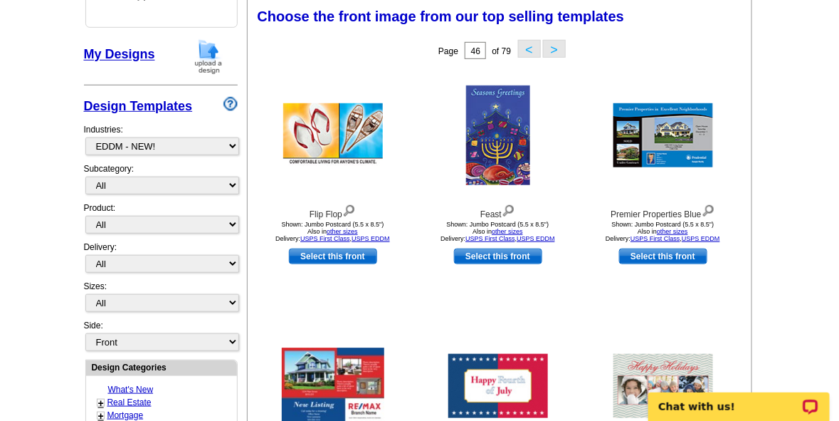
scroll to position [590, 0]
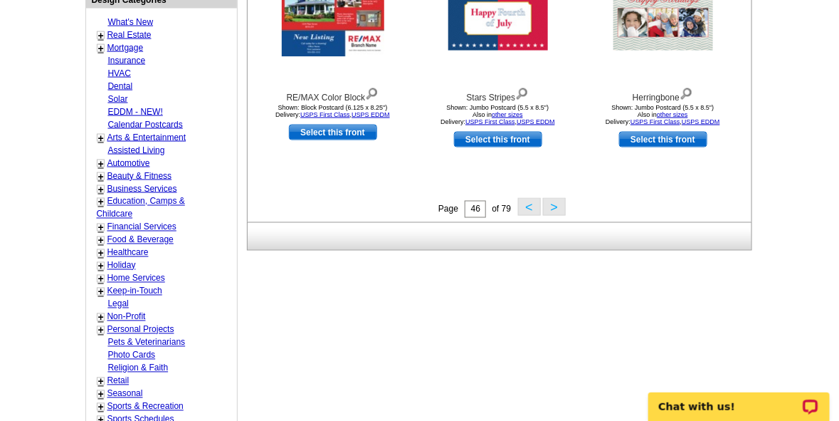
click at [557, 199] on button ">" at bounding box center [554, 207] width 23 height 18
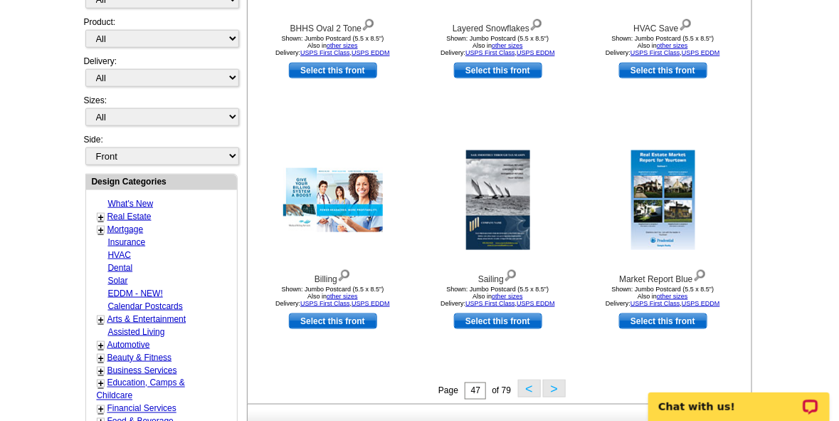
scroll to position [411, 0]
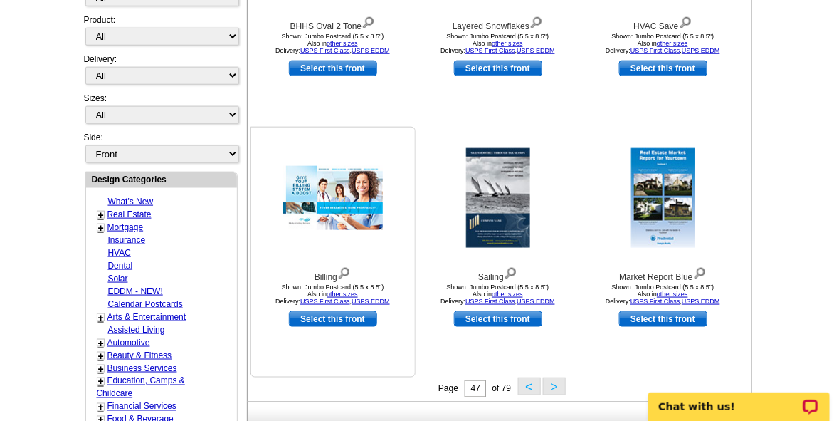
click at [350, 184] on img at bounding box center [333, 198] width 100 height 64
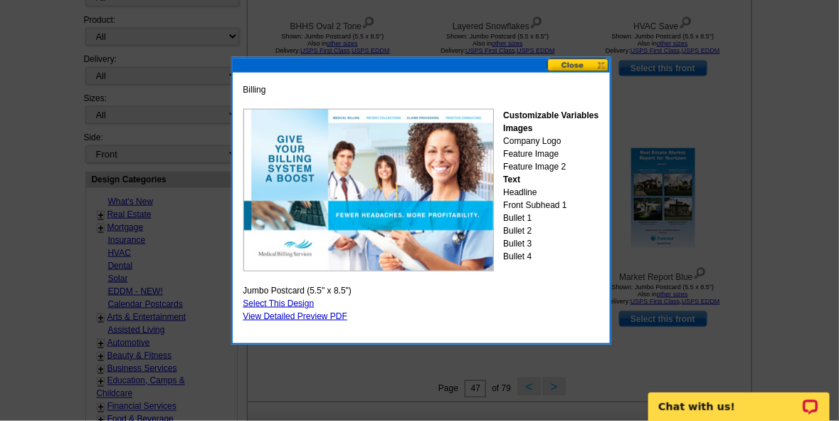
click at [293, 299] on link "Select This Design" at bounding box center [278, 303] width 71 height 10
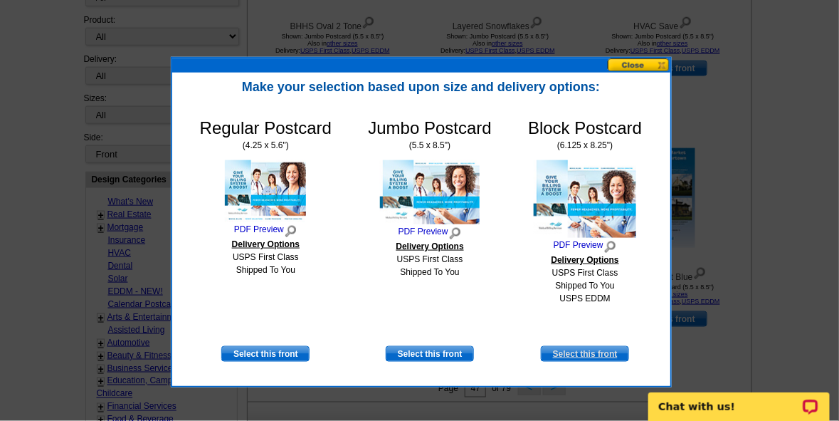
click at [595, 352] on link "Select this front" at bounding box center [585, 354] width 88 height 16
select select "14"
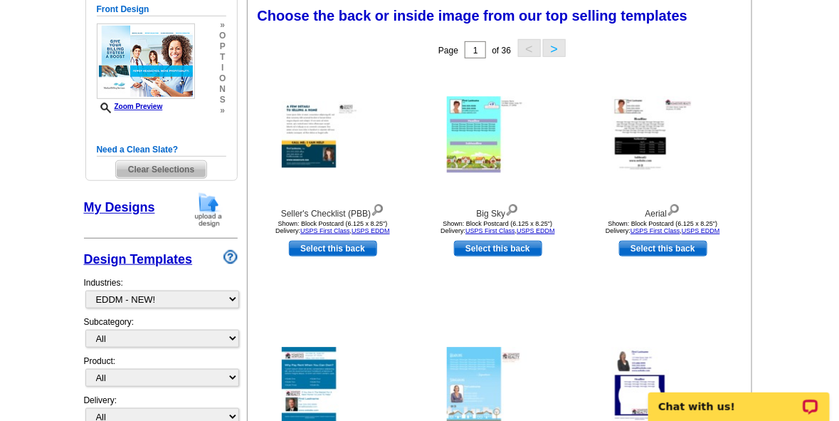
scroll to position [202, 0]
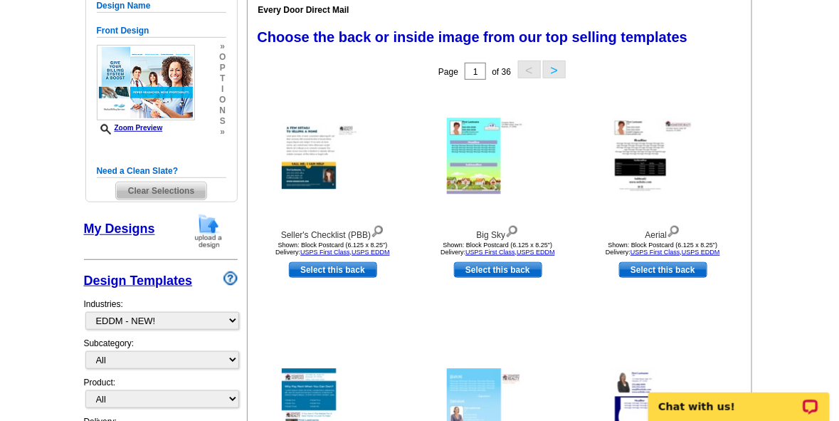
click at [556, 73] on button ">" at bounding box center [554, 70] width 23 height 18
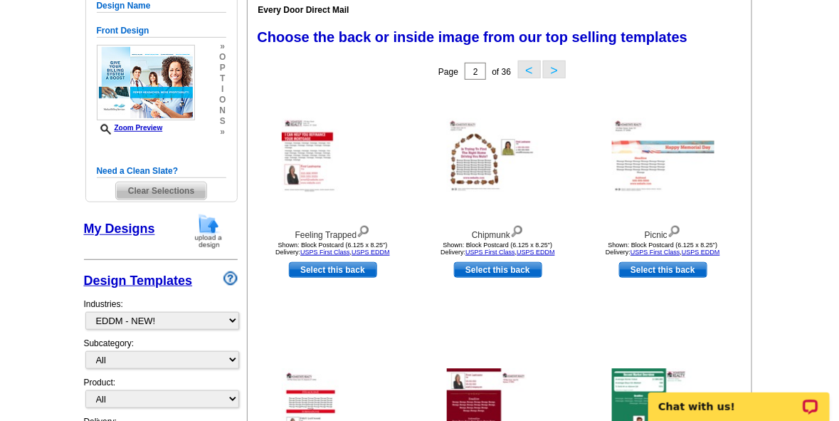
click at [557, 67] on button ">" at bounding box center [554, 70] width 23 height 18
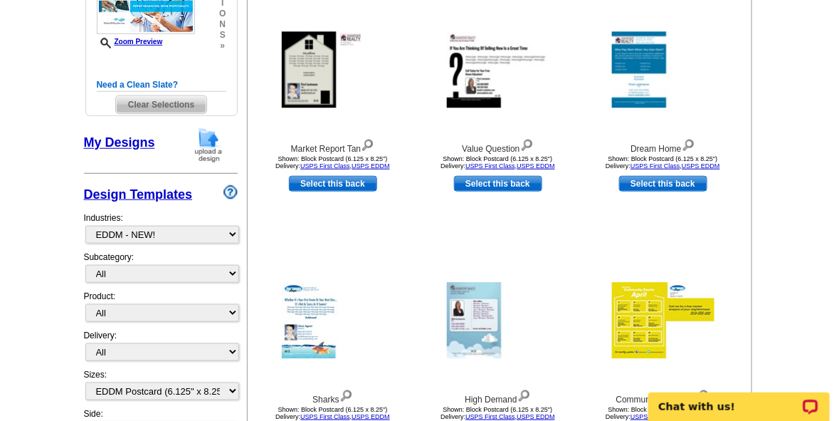
scroll to position [281, 0]
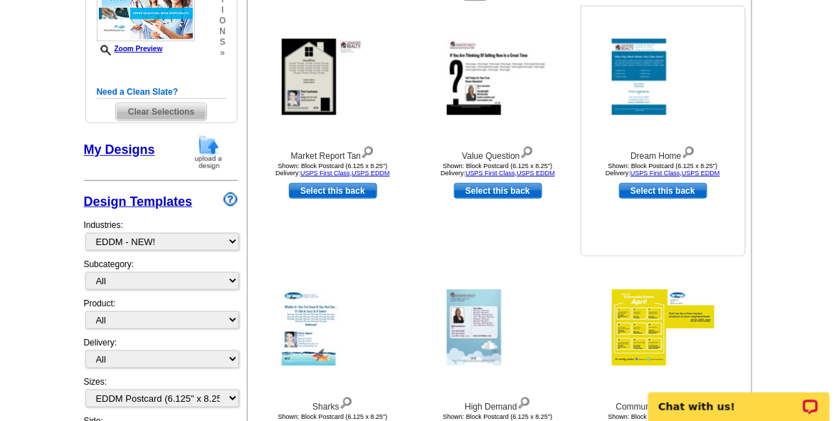
click at [669, 189] on link "Select this back" at bounding box center [663, 191] width 88 height 16
select select "front"
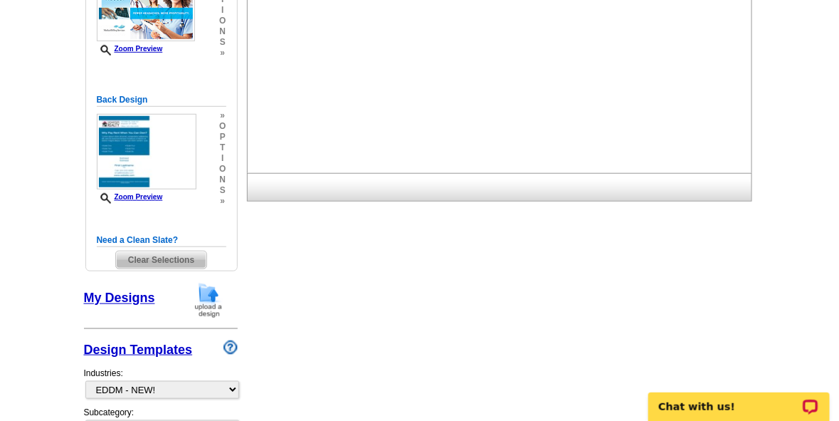
scroll to position [0, 0]
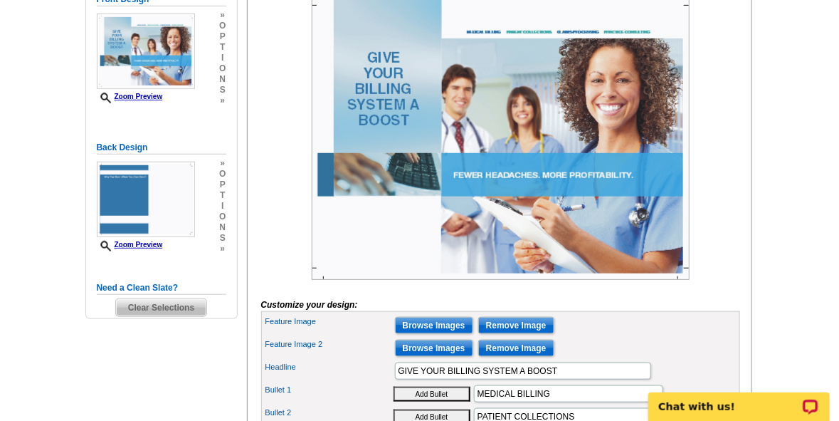
scroll to position [248, 0]
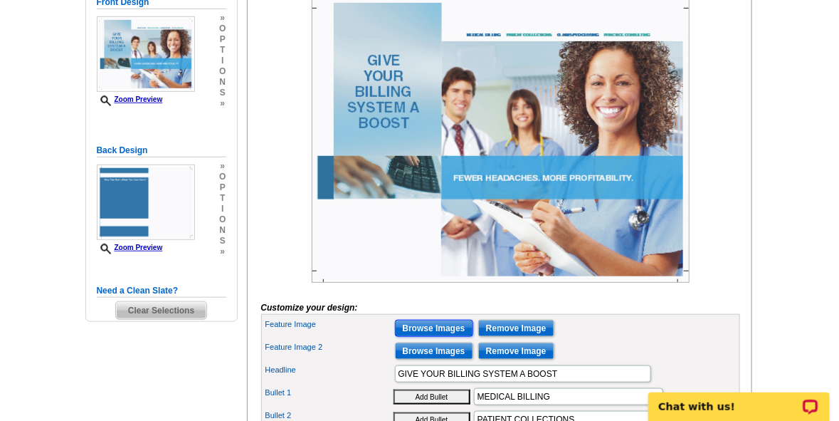
click at [428, 337] on input "Browse Images" at bounding box center [434, 328] width 78 height 17
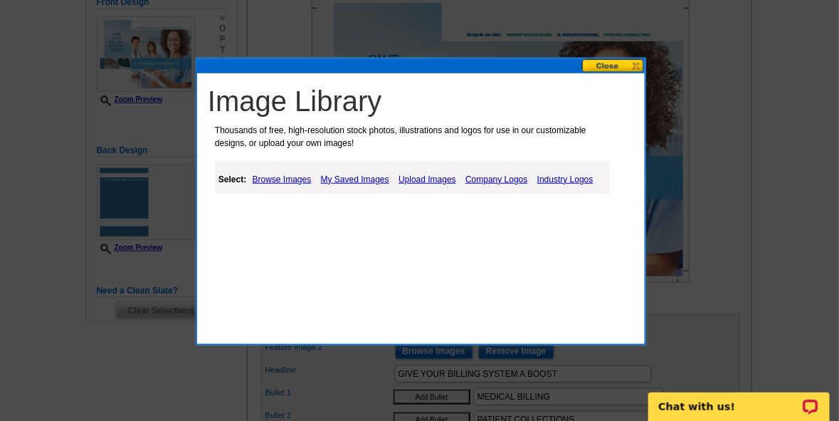
click at [286, 178] on link "Browse Images" at bounding box center [282, 179] width 66 height 17
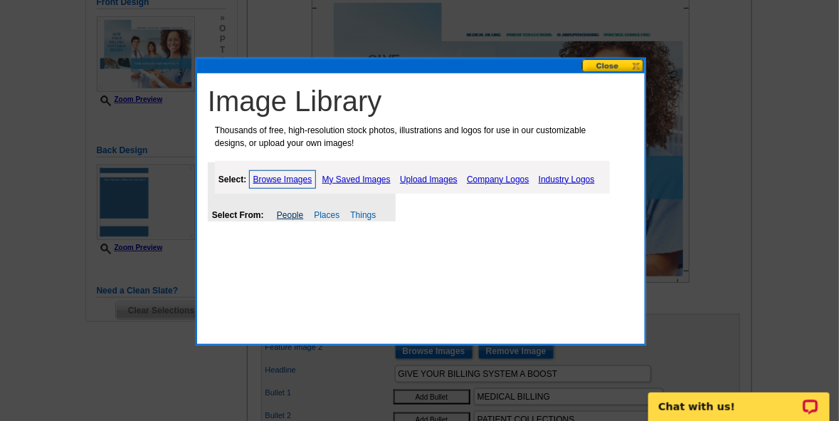
click at [287, 216] on link "People" at bounding box center [290, 215] width 26 height 10
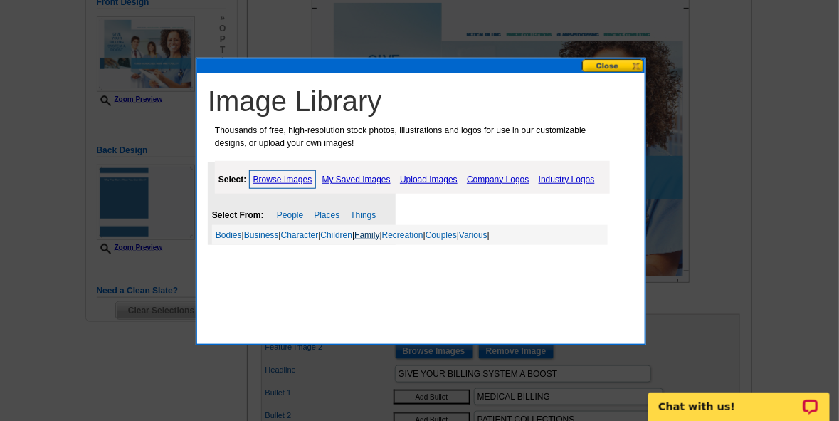
click at [379, 233] on link "Family" at bounding box center [367, 235] width 25 height 10
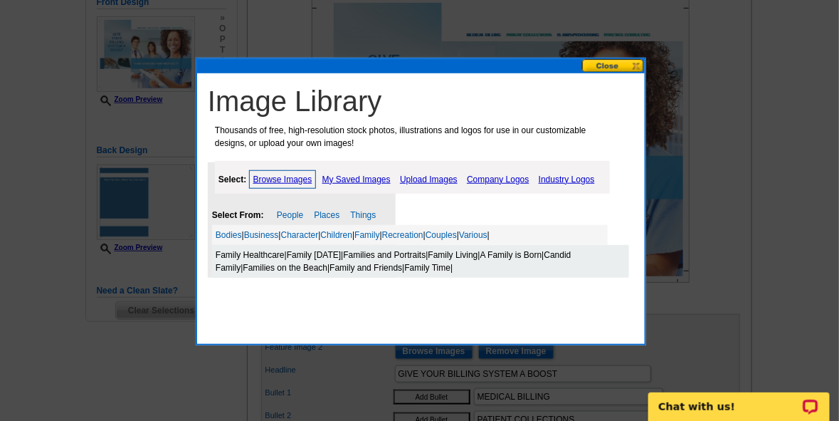
click at [246, 251] on link "Family Healthcare" at bounding box center [250, 255] width 69 height 10
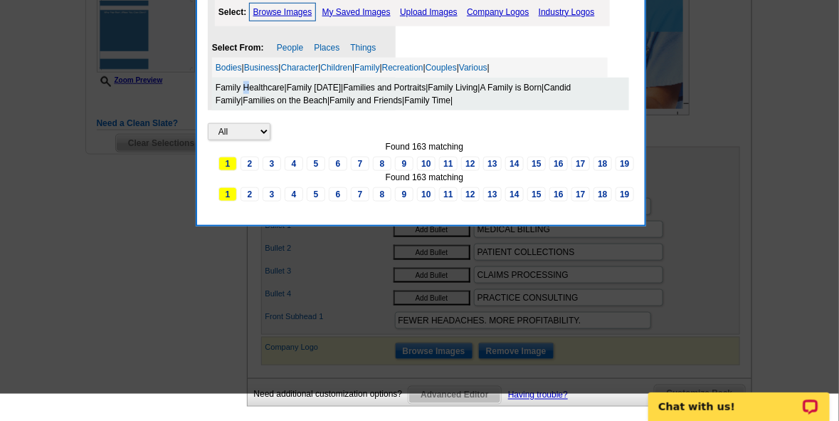
scroll to position [431, 0]
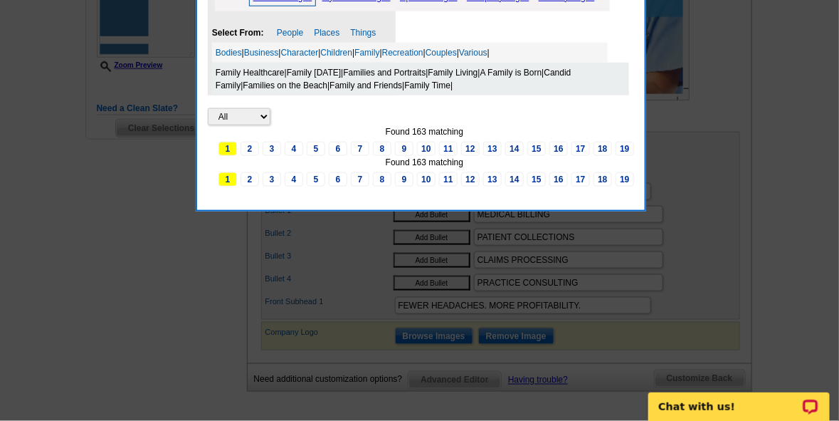
click at [234, 147] on span "1" at bounding box center [228, 149] width 19 height 14
click at [252, 148] on link "2" at bounding box center [250, 149] width 19 height 14
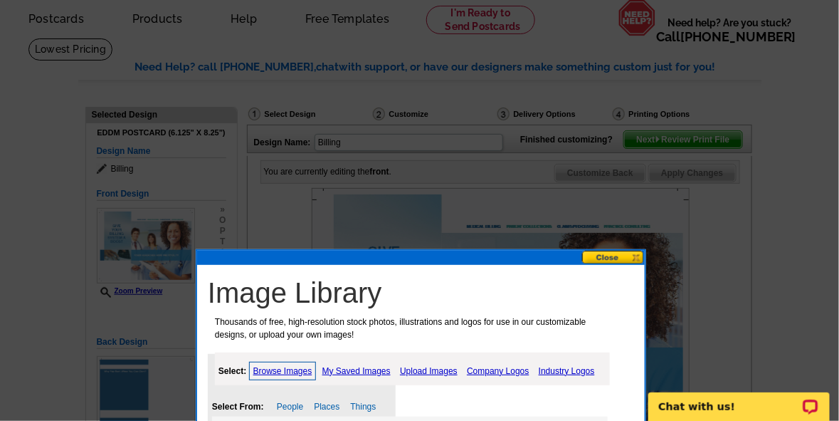
scroll to position [425, 0]
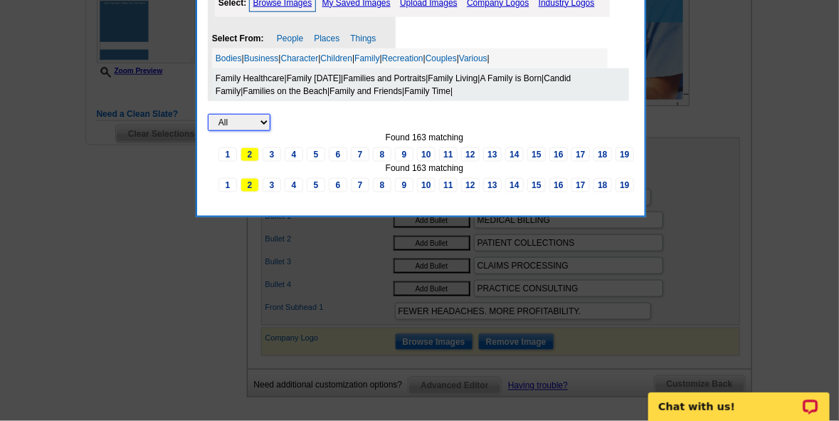
click at [268, 122] on select "All Property" at bounding box center [239, 122] width 63 height 17
click at [208, 114] on select "All Property" at bounding box center [239, 122] width 63 height 17
click at [252, 150] on span "2" at bounding box center [250, 154] width 19 height 14
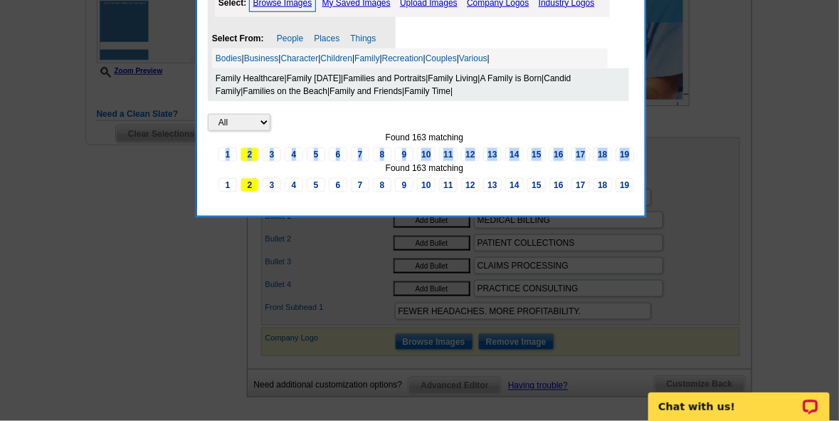
click at [252, 150] on span "2" at bounding box center [250, 154] width 19 height 14
click at [251, 150] on span "2" at bounding box center [250, 154] width 19 height 14
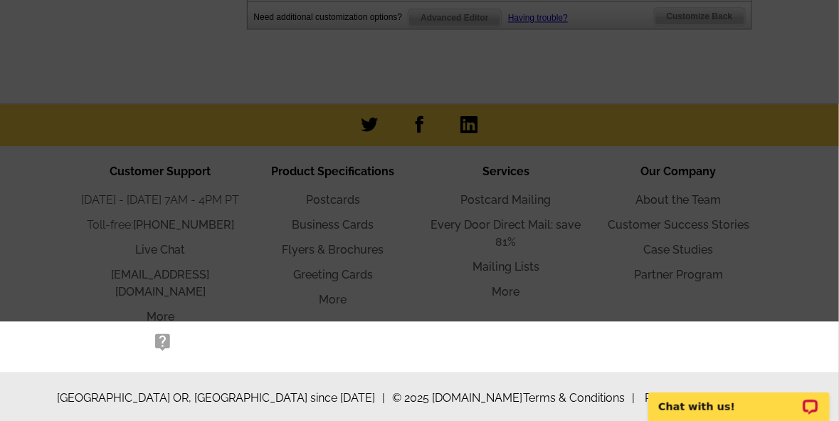
scroll to position [57, 0]
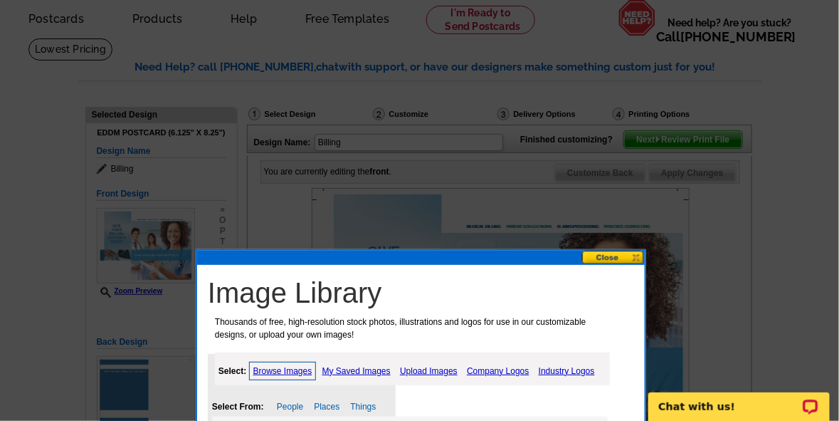
click at [617, 258] on button at bounding box center [613, 258] width 63 height 14
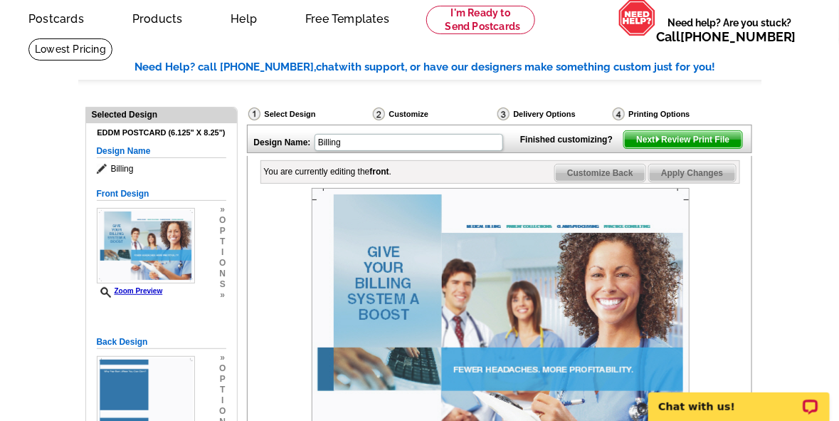
drag, startPoint x: 839, startPoint y: 150, endPoint x: 843, endPoint y: 191, distance: 40.8
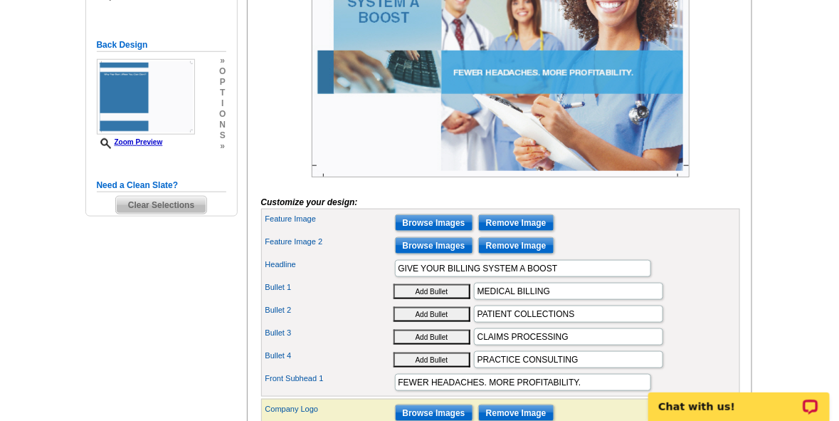
scroll to position [353, 0]
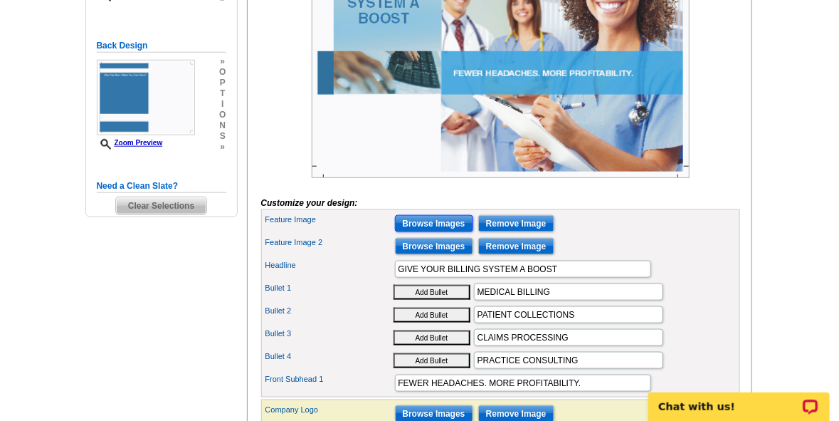
click at [447, 232] on input "Browse Images" at bounding box center [434, 223] width 78 height 17
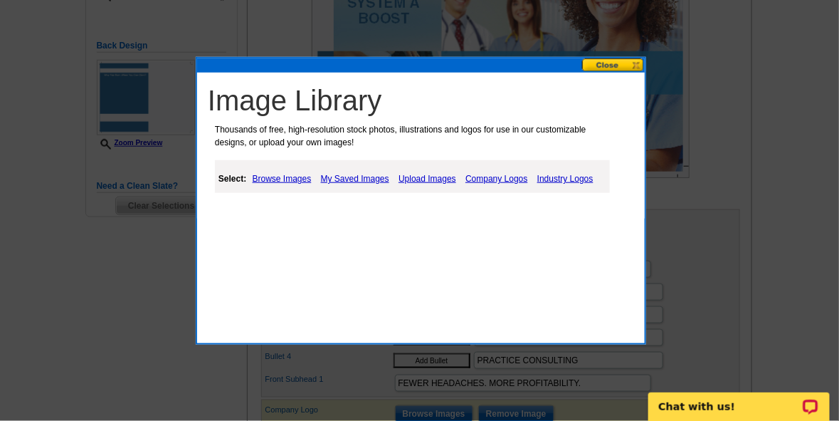
click at [283, 177] on link "Browse Images" at bounding box center [282, 178] width 66 height 17
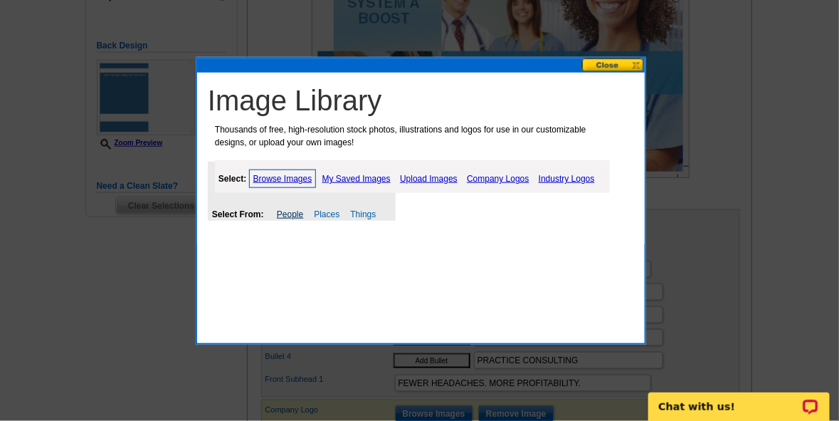
click at [296, 213] on link "People" at bounding box center [290, 214] width 26 height 10
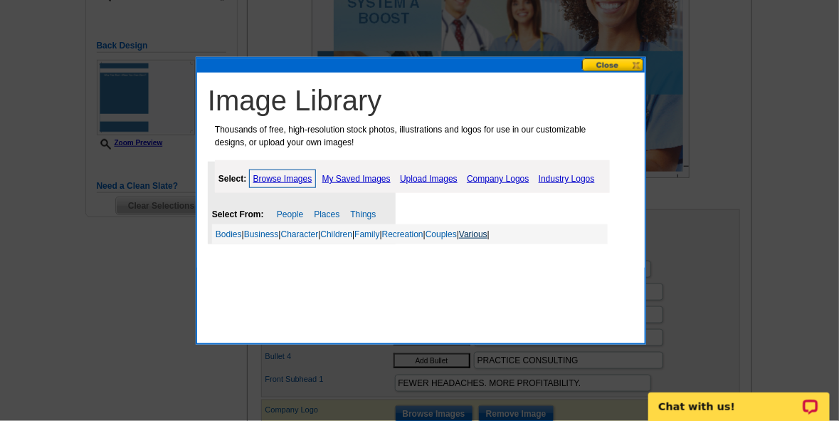
click at [488, 235] on link "Various" at bounding box center [473, 234] width 28 height 10
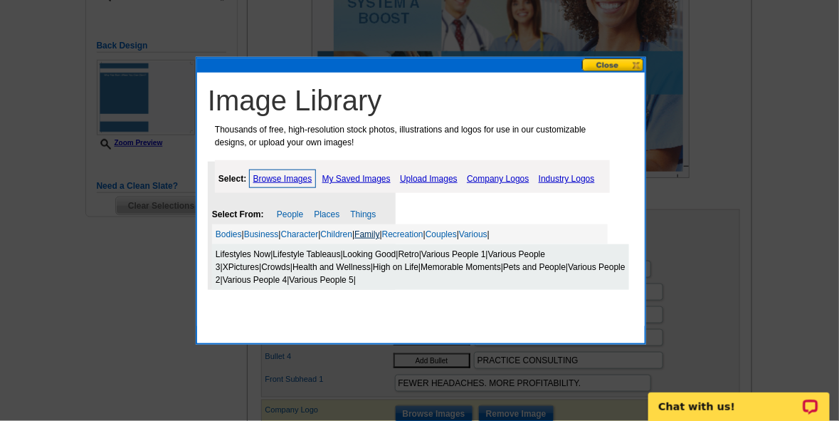
click at [379, 233] on link "Family" at bounding box center [367, 234] width 25 height 10
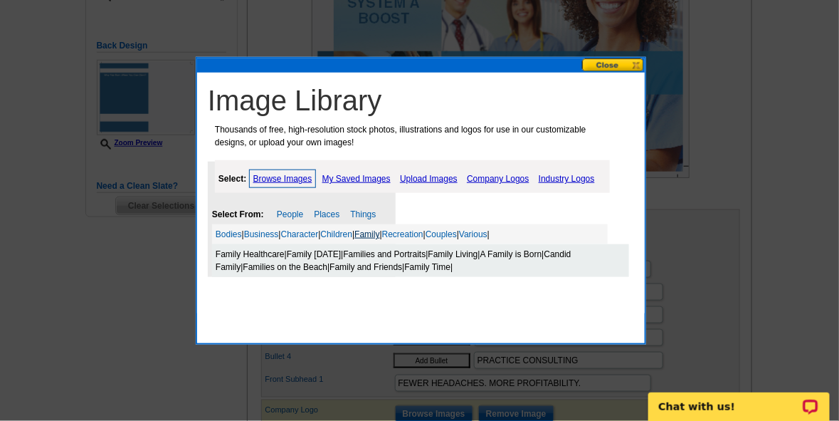
click at [379, 234] on link "Family" at bounding box center [367, 234] width 25 height 10
click at [254, 251] on link "Family Healthcare" at bounding box center [250, 254] width 69 height 10
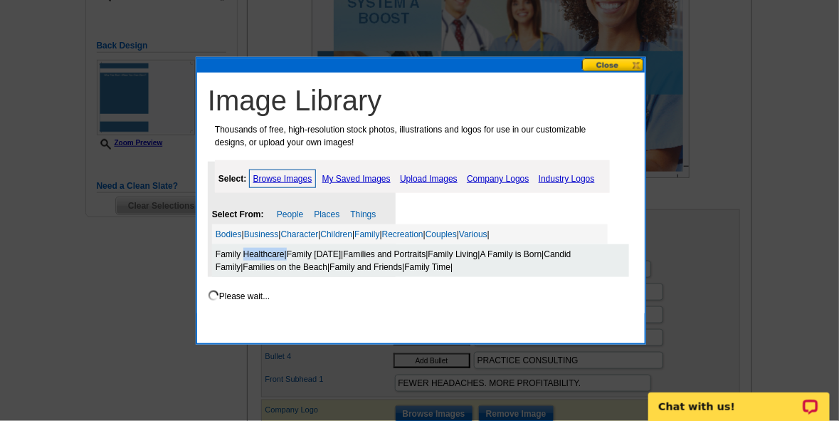
click at [254, 251] on link "Family Healthcare" at bounding box center [250, 254] width 69 height 10
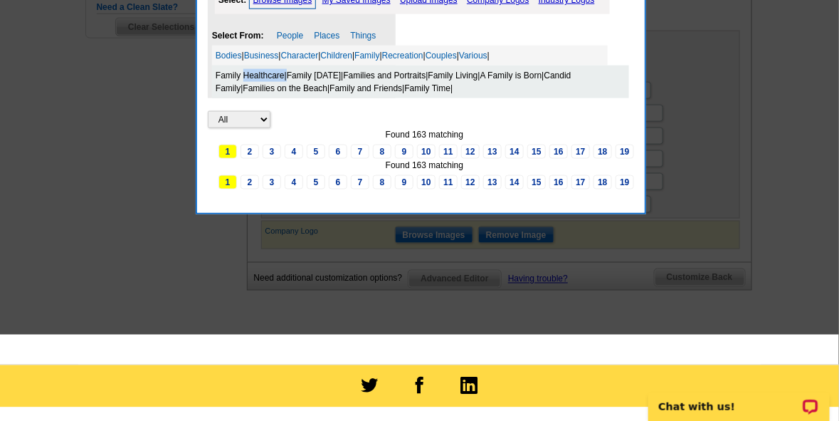
scroll to position [555, 0]
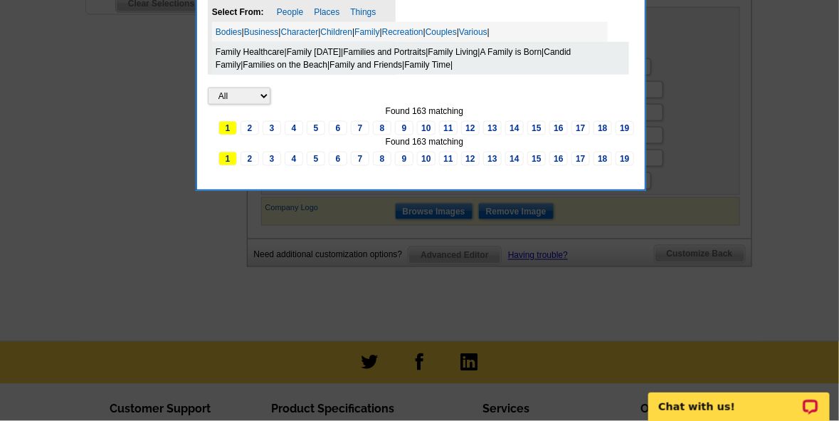
click at [231, 122] on span "1" at bounding box center [228, 128] width 19 height 14
click at [233, 122] on span "1" at bounding box center [228, 128] width 19 height 14
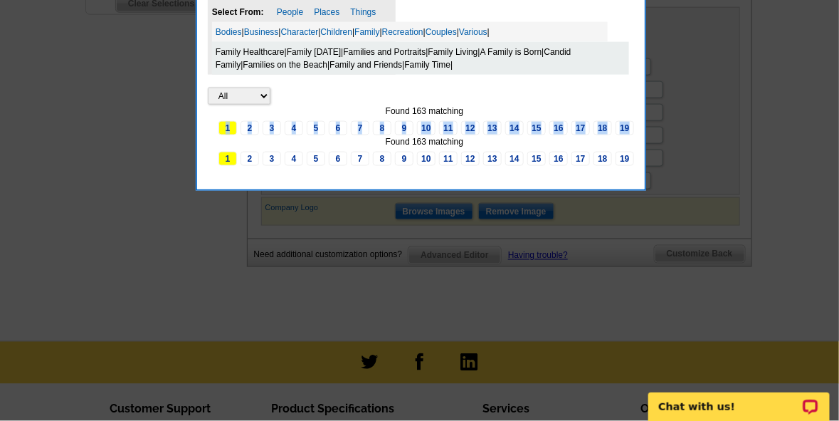
click at [233, 122] on span "1" at bounding box center [228, 128] width 19 height 14
click at [246, 141] on div "Found 163 matching" at bounding box center [425, 141] width 434 height 13
click at [283, 8] on link "People" at bounding box center [290, 12] width 26 height 10
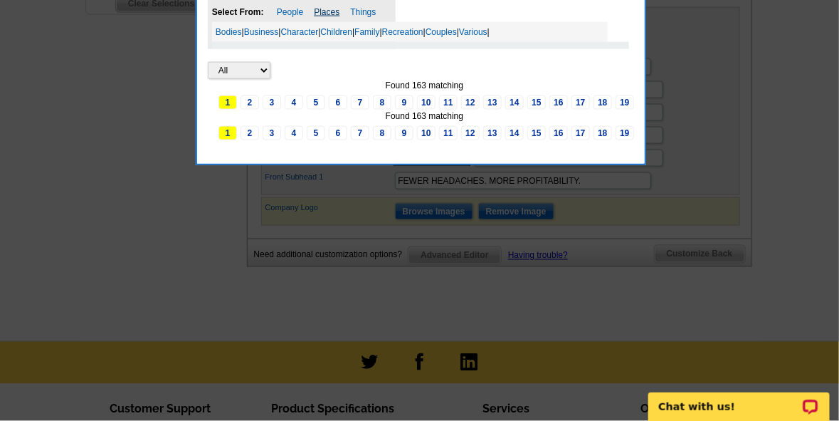
click at [334, 10] on link "Places" at bounding box center [327, 12] width 26 height 10
click at [362, 12] on link "Things" at bounding box center [363, 12] width 26 height 10
click at [253, 110] on link "2" at bounding box center [250, 102] width 19 height 14
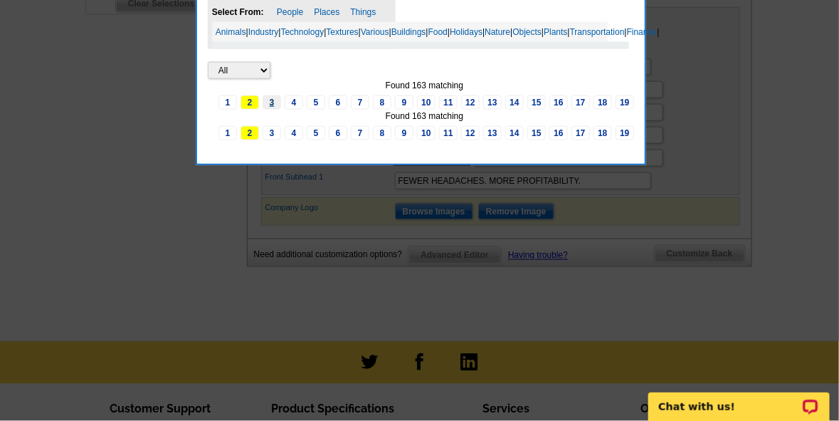
click at [275, 110] on link "3" at bounding box center [272, 102] width 19 height 14
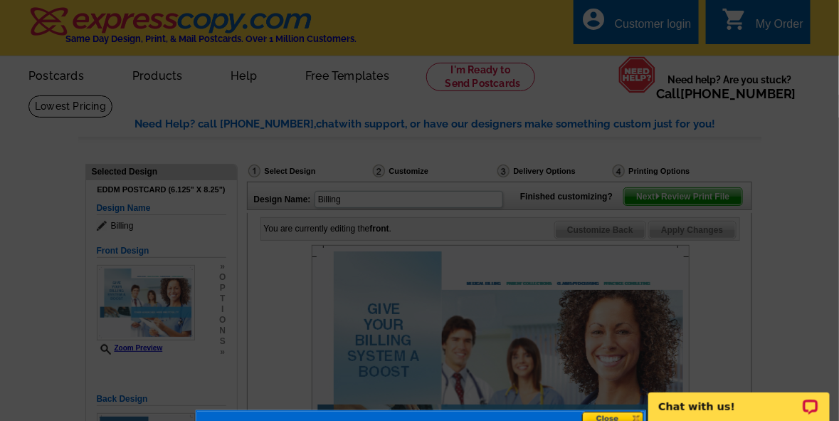
scroll to position [368, 0]
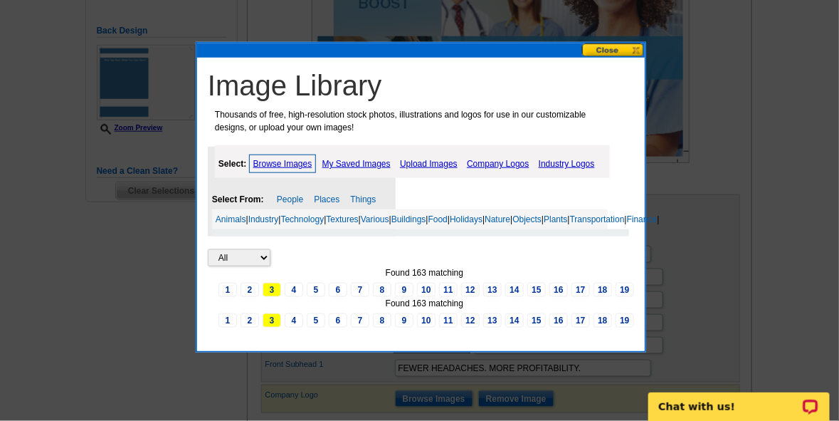
click at [426, 162] on link "Upload Images" at bounding box center [429, 163] width 65 height 17
